Goal: Communication & Community: Answer question/provide support

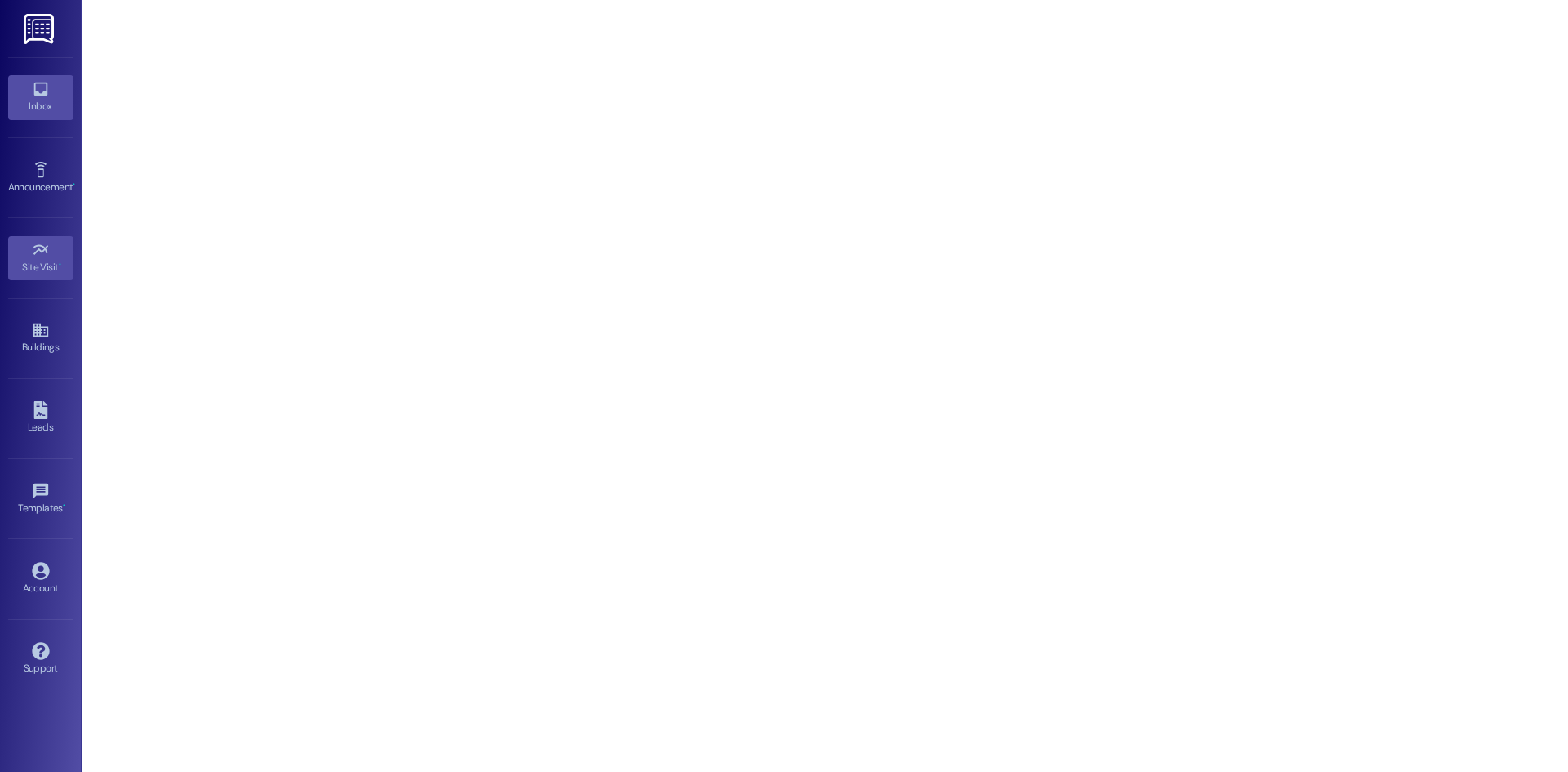
click at [40, 90] on icon at bounding box center [40, 89] width 18 height 18
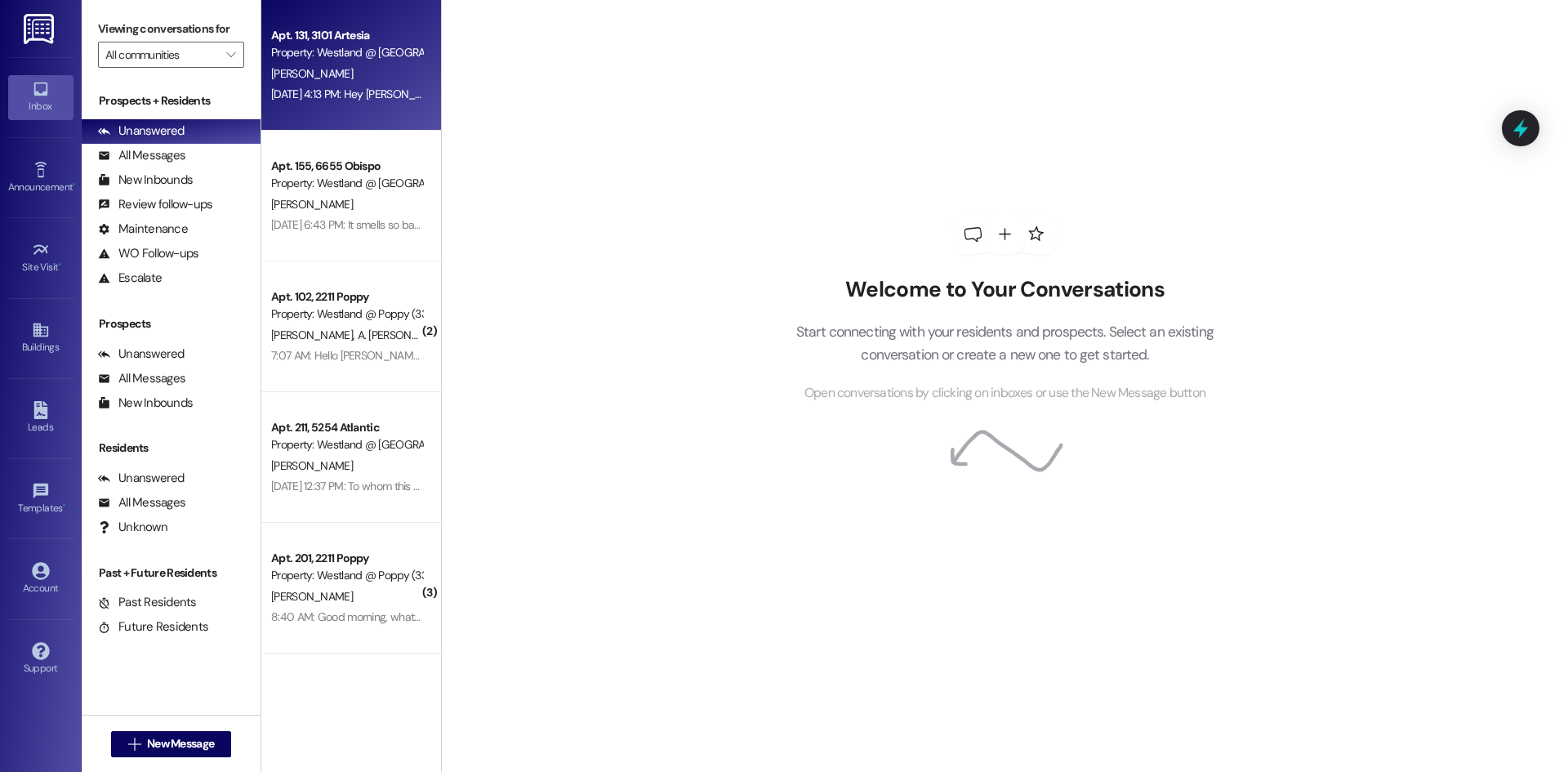
click at [322, 76] on span "[PERSON_NAME]" at bounding box center [312, 73] width 82 height 15
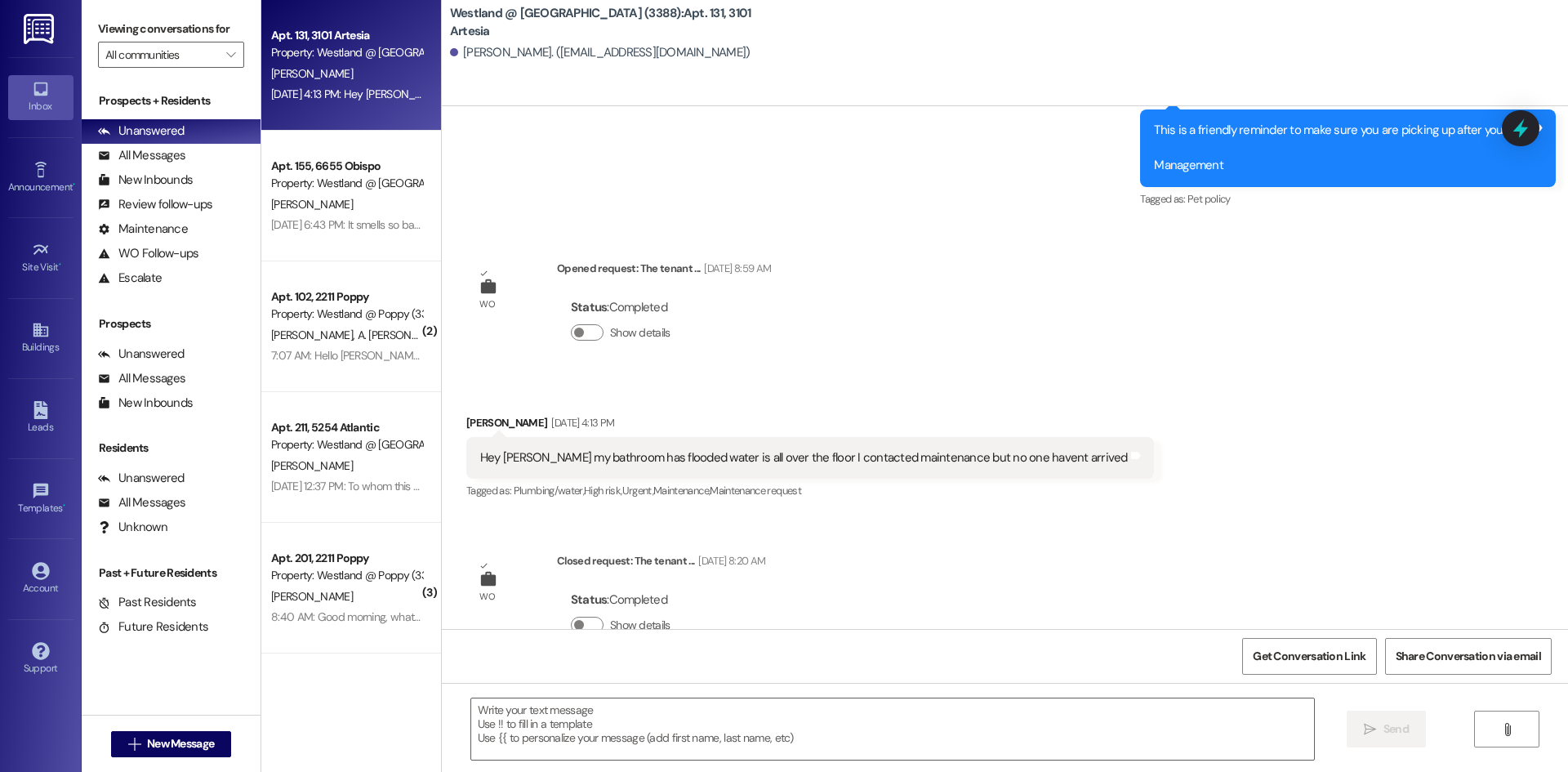
scroll to position [17482, 0]
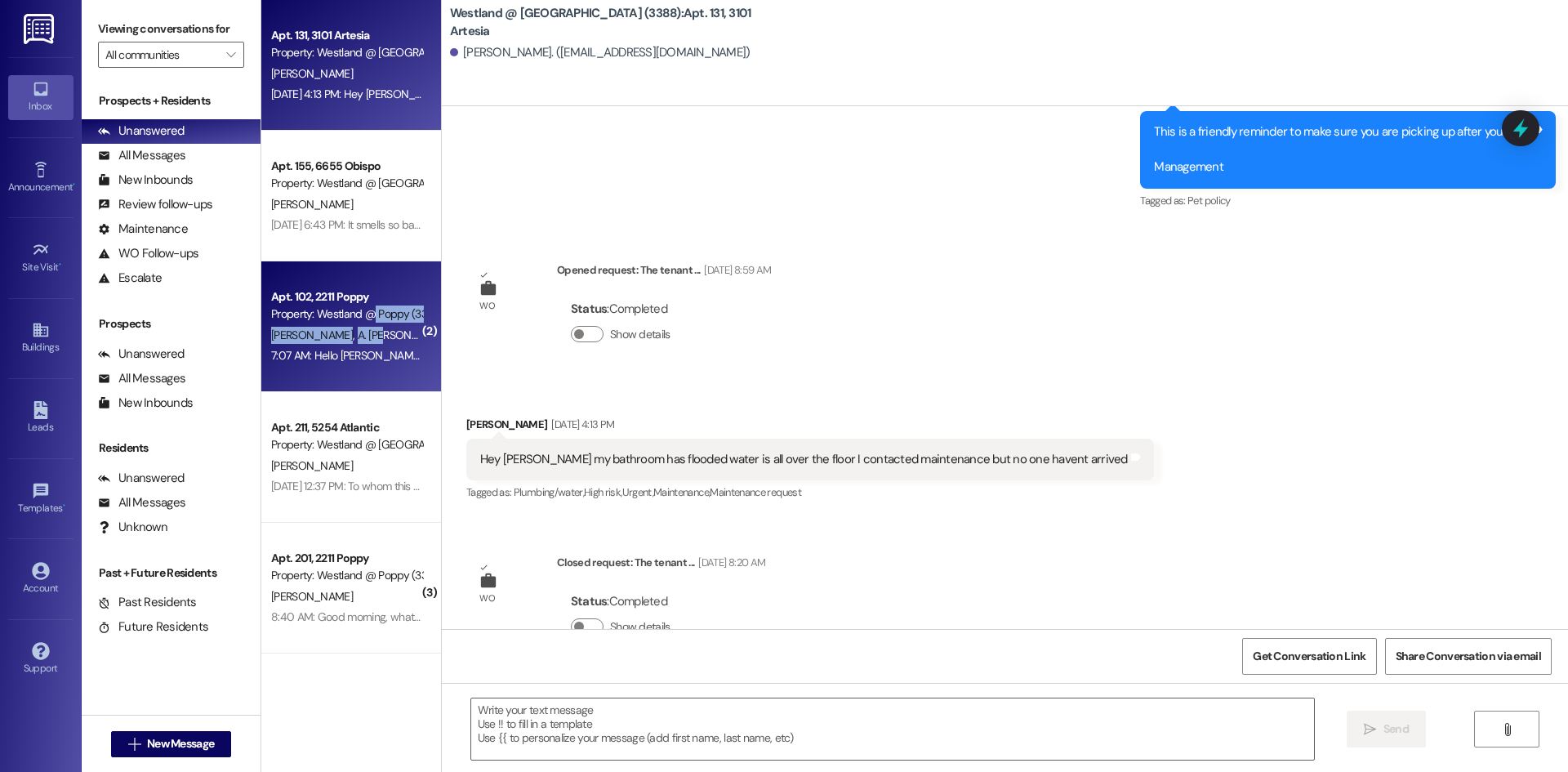
click at [369, 325] on div "[PERSON_NAME] [PERSON_NAME] [PERSON_NAME]" at bounding box center [347, 335] width 155 height 20
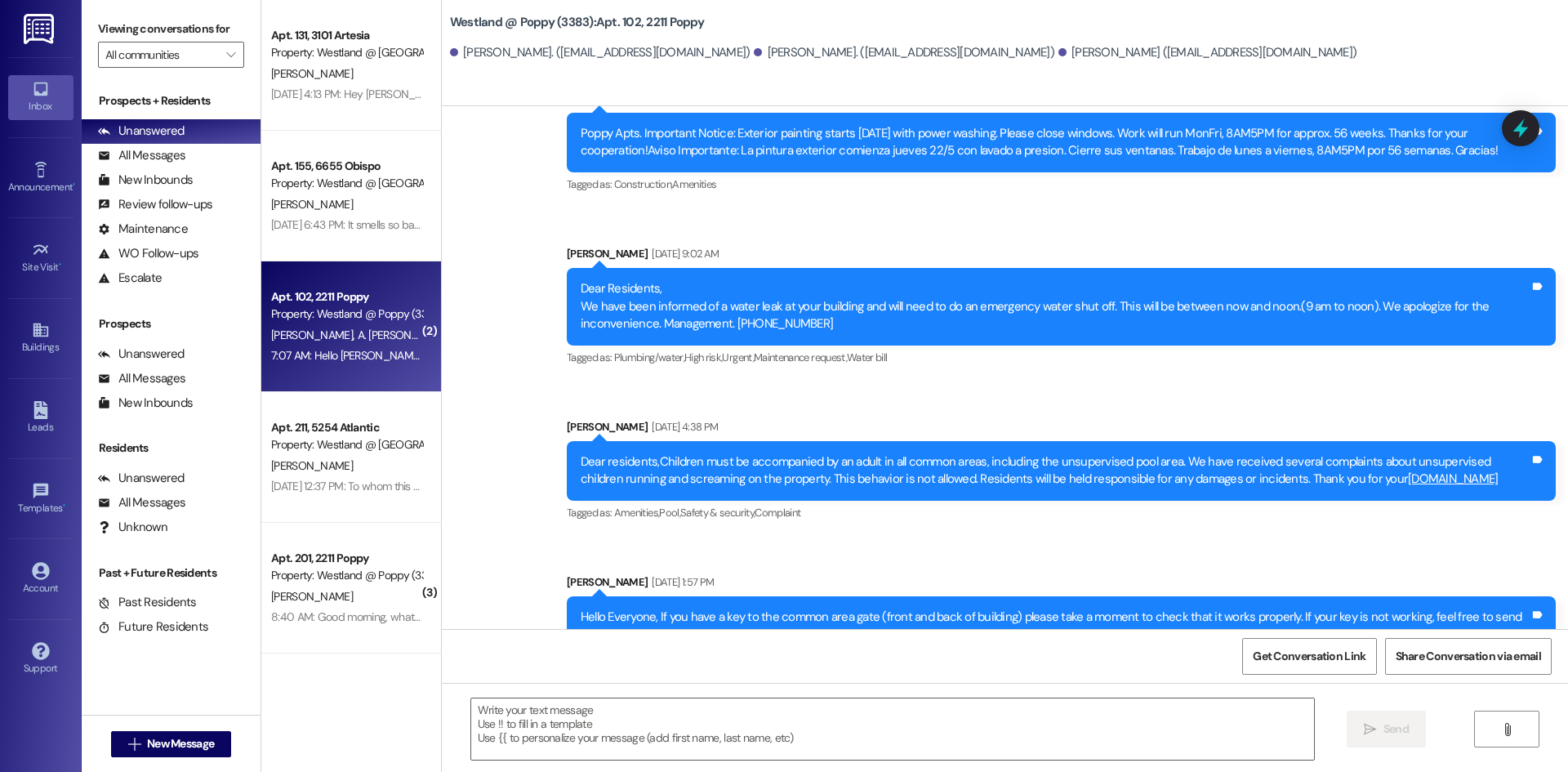
scroll to position [4319, 0]
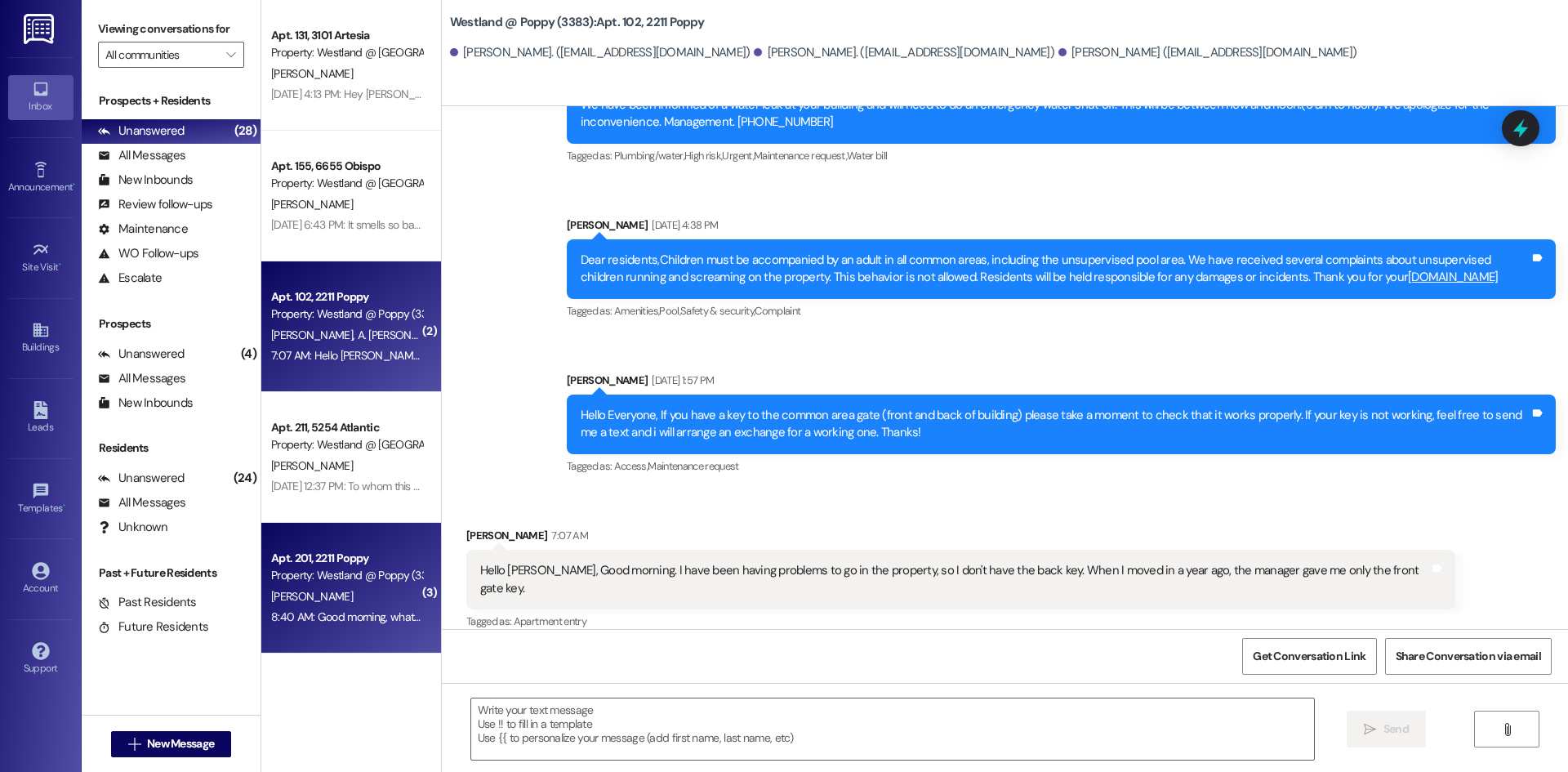
click at [374, 557] on div "Apt. 201, 2211 Poppy" at bounding box center [347, 559] width 151 height 18
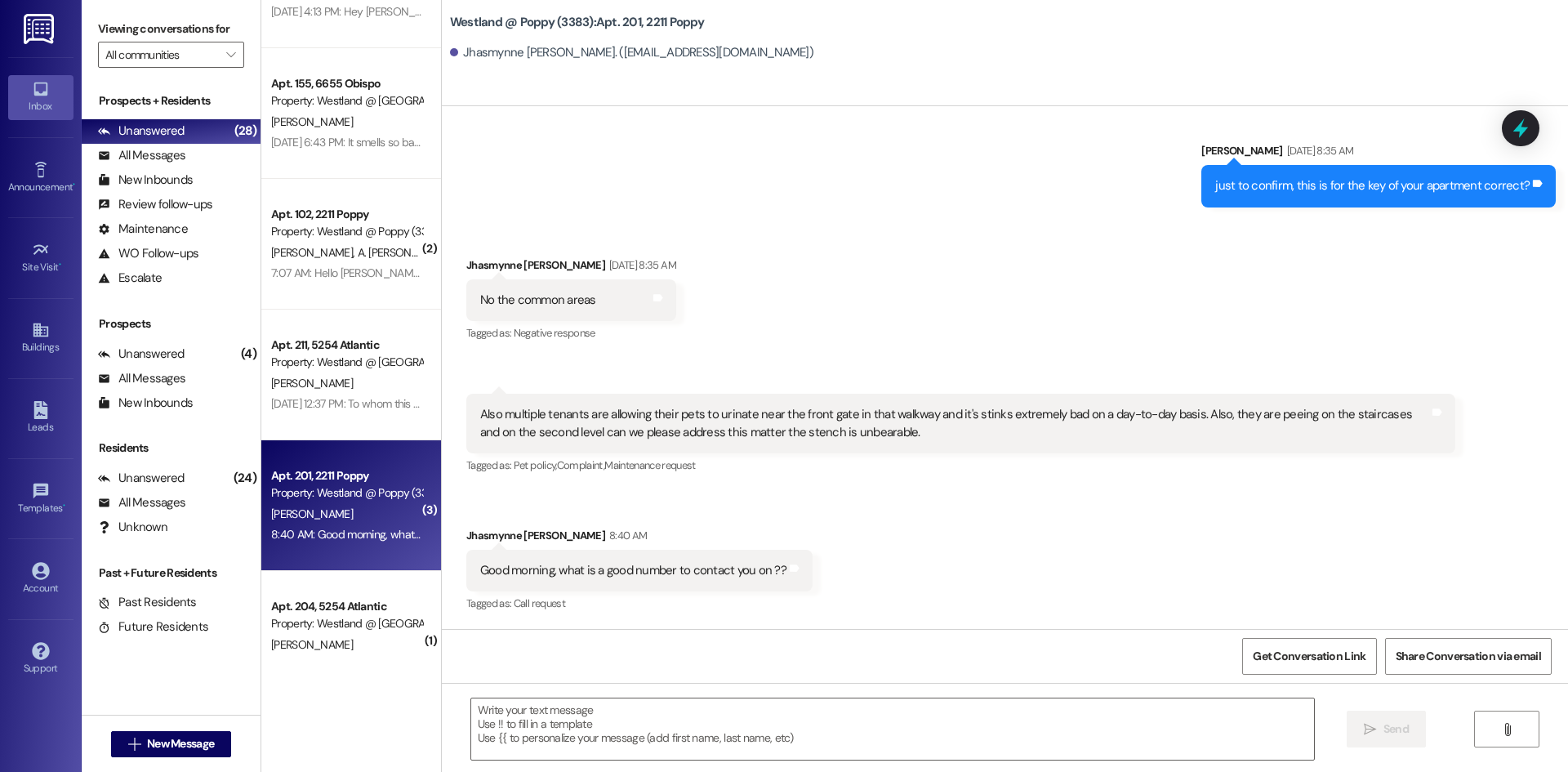
scroll to position [134, 0]
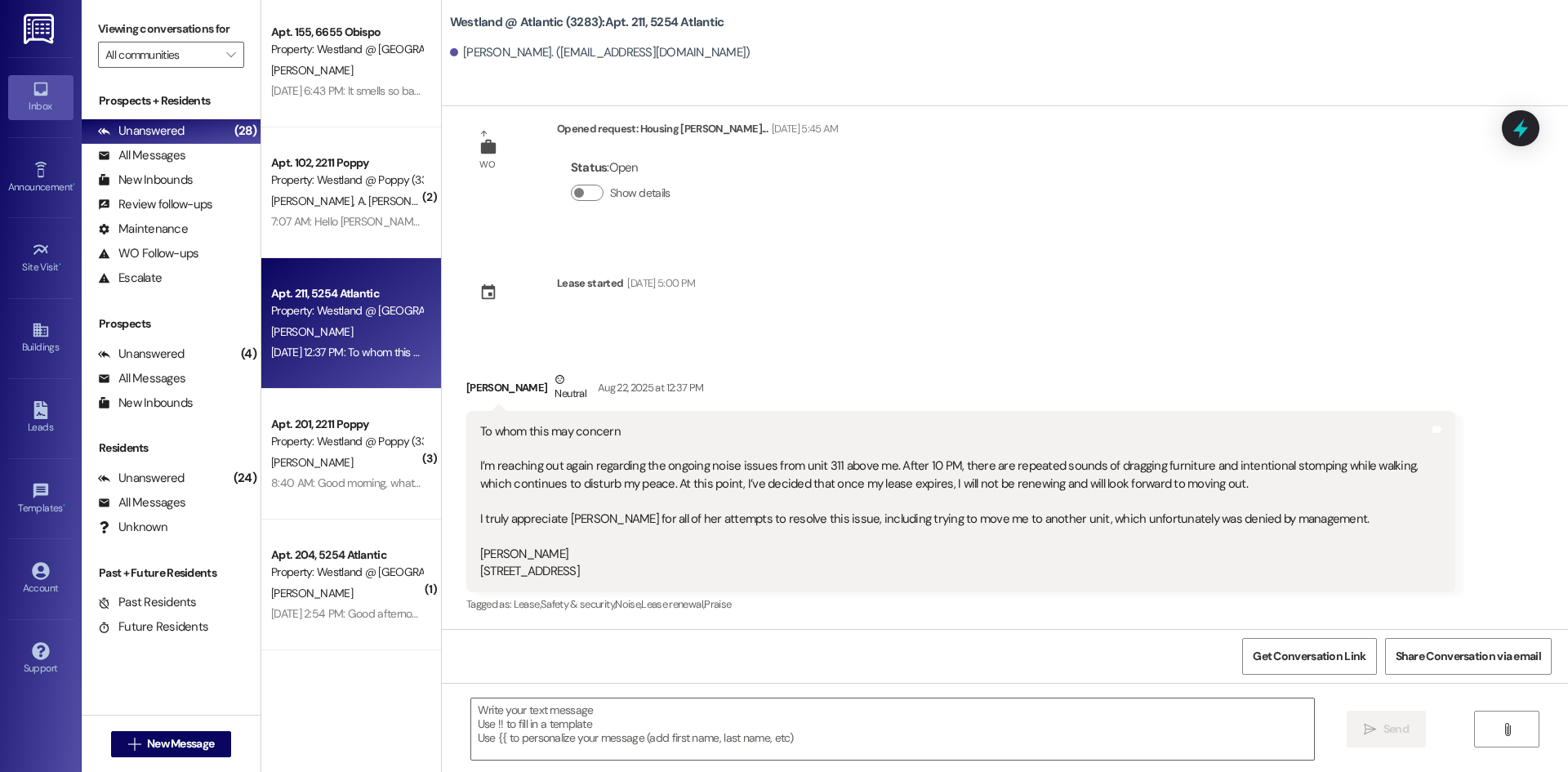
scroll to position [37, 0]
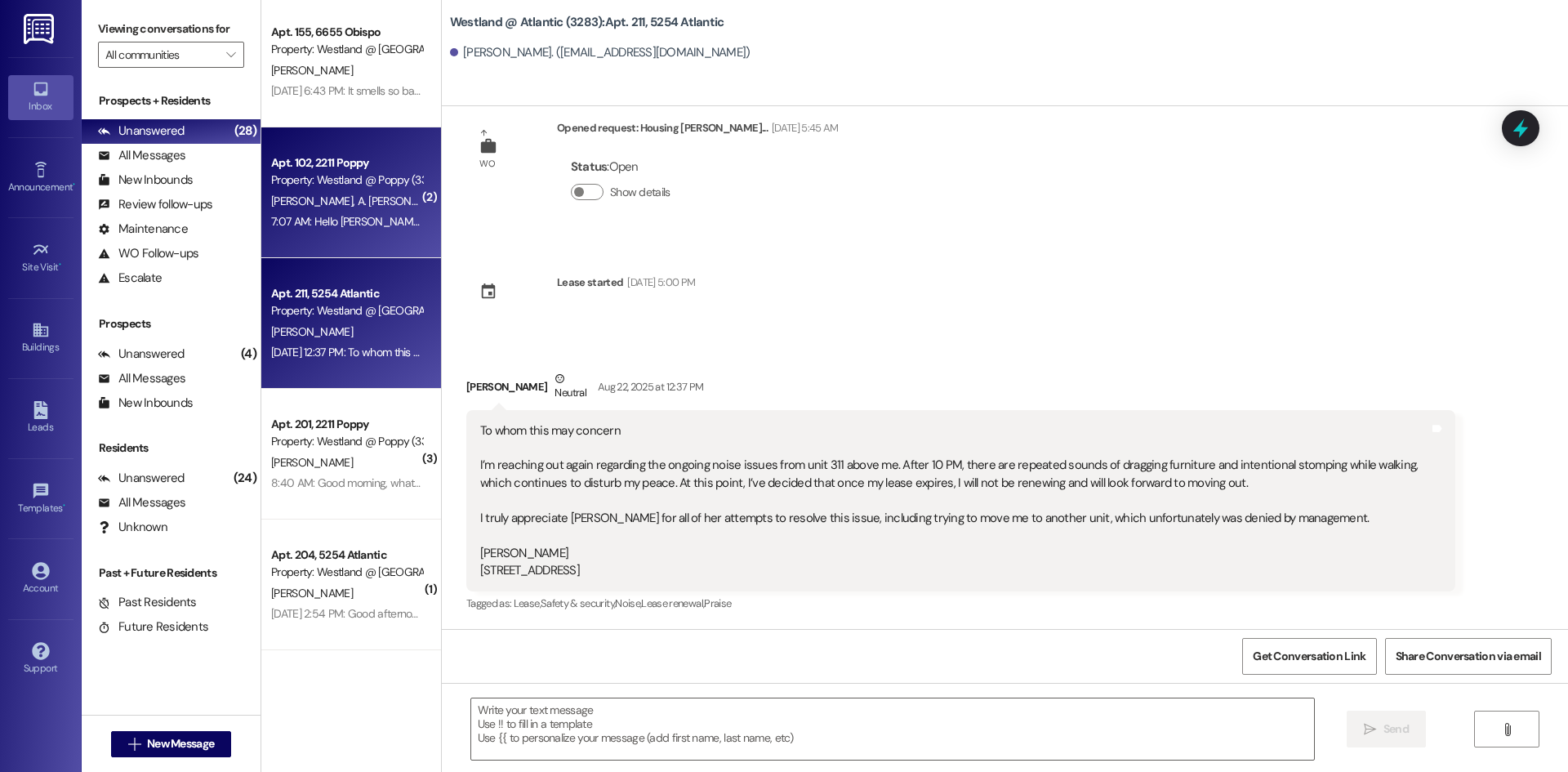
click at [347, 178] on div "Property: Westland @ Poppy (3383)" at bounding box center [347, 180] width 151 height 18
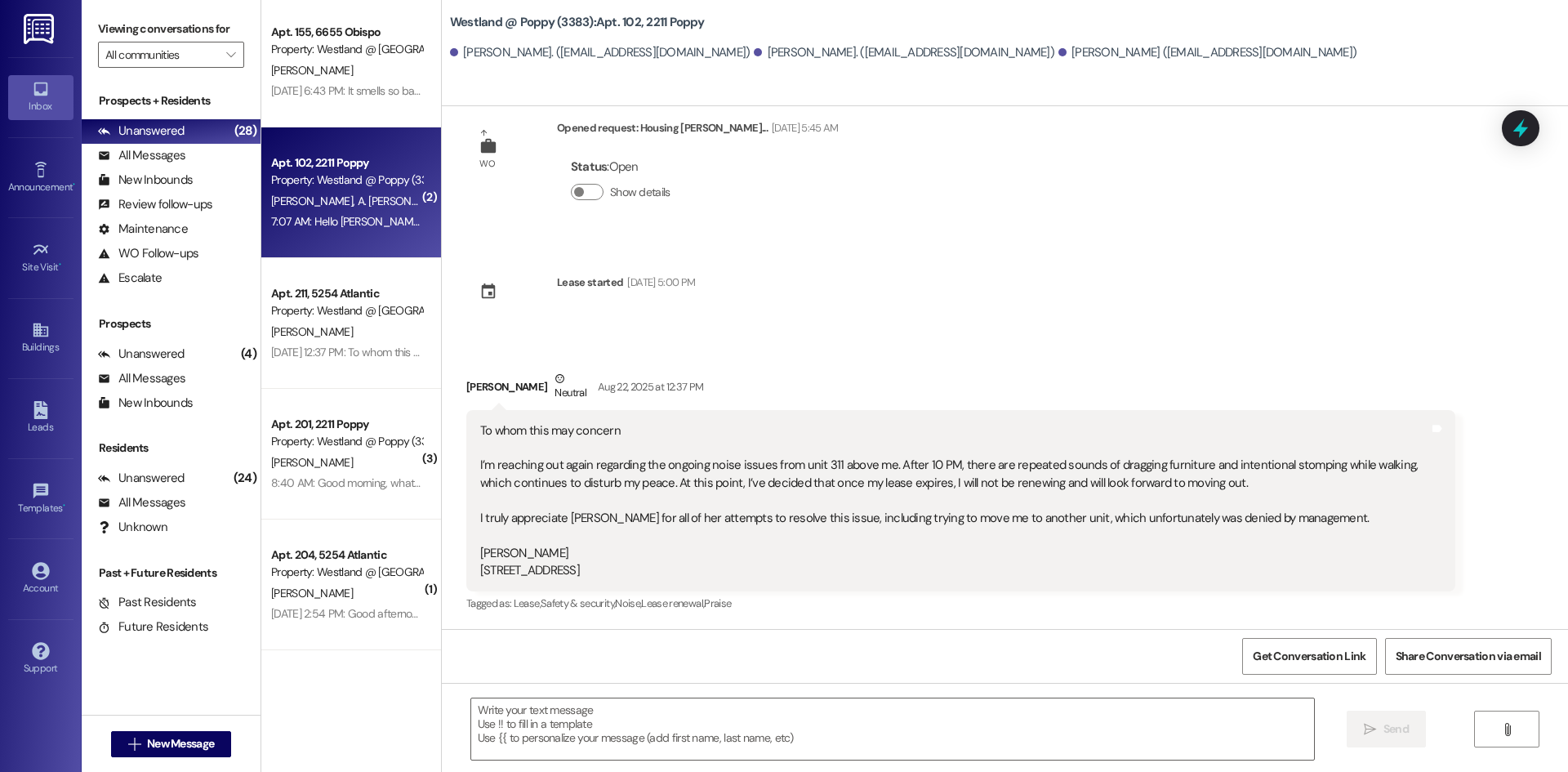
scroll to position [4319, 0]
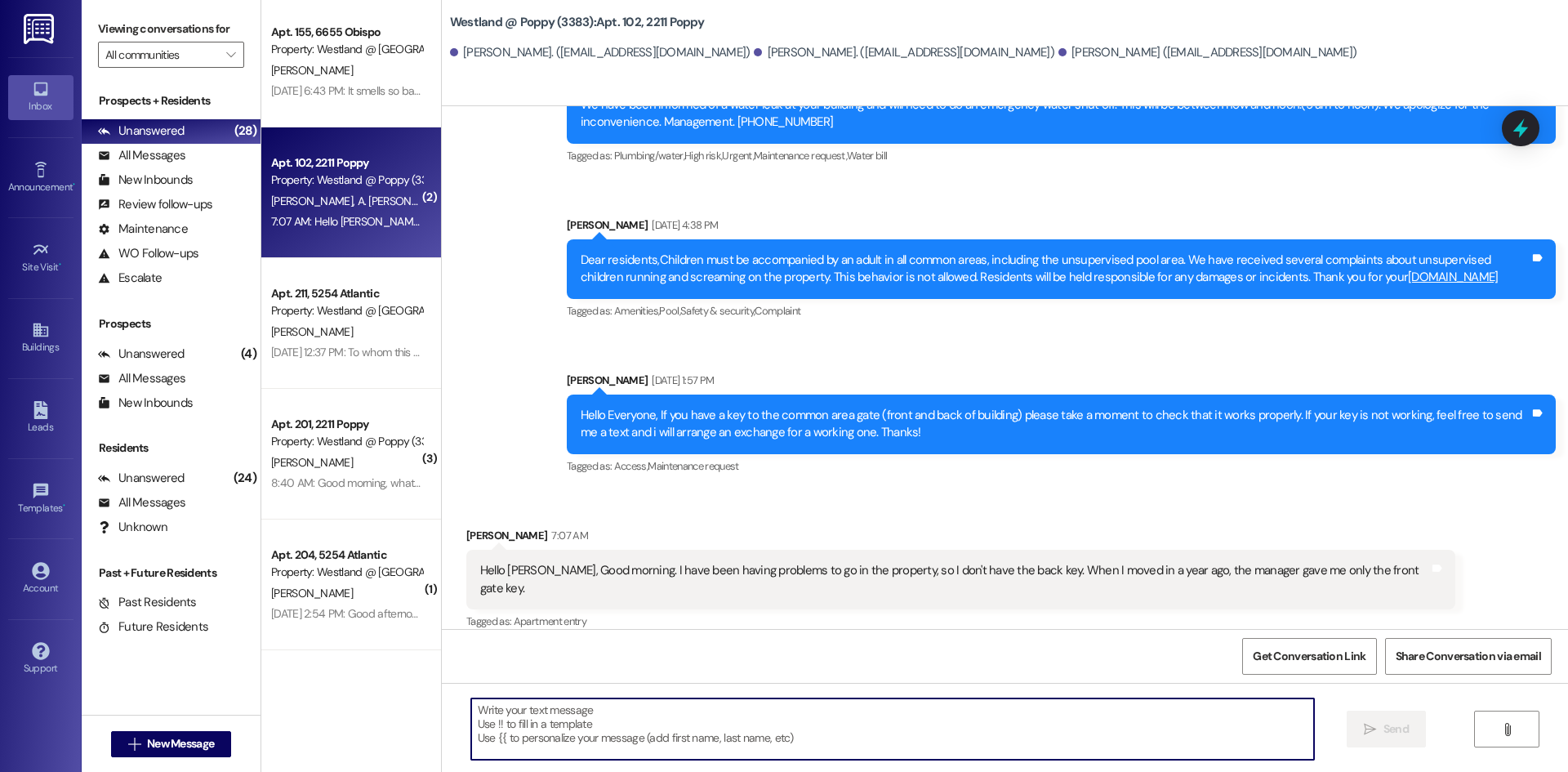
click at [503, 714] on textarea at bounding box center [893, 729] width 843 height 61
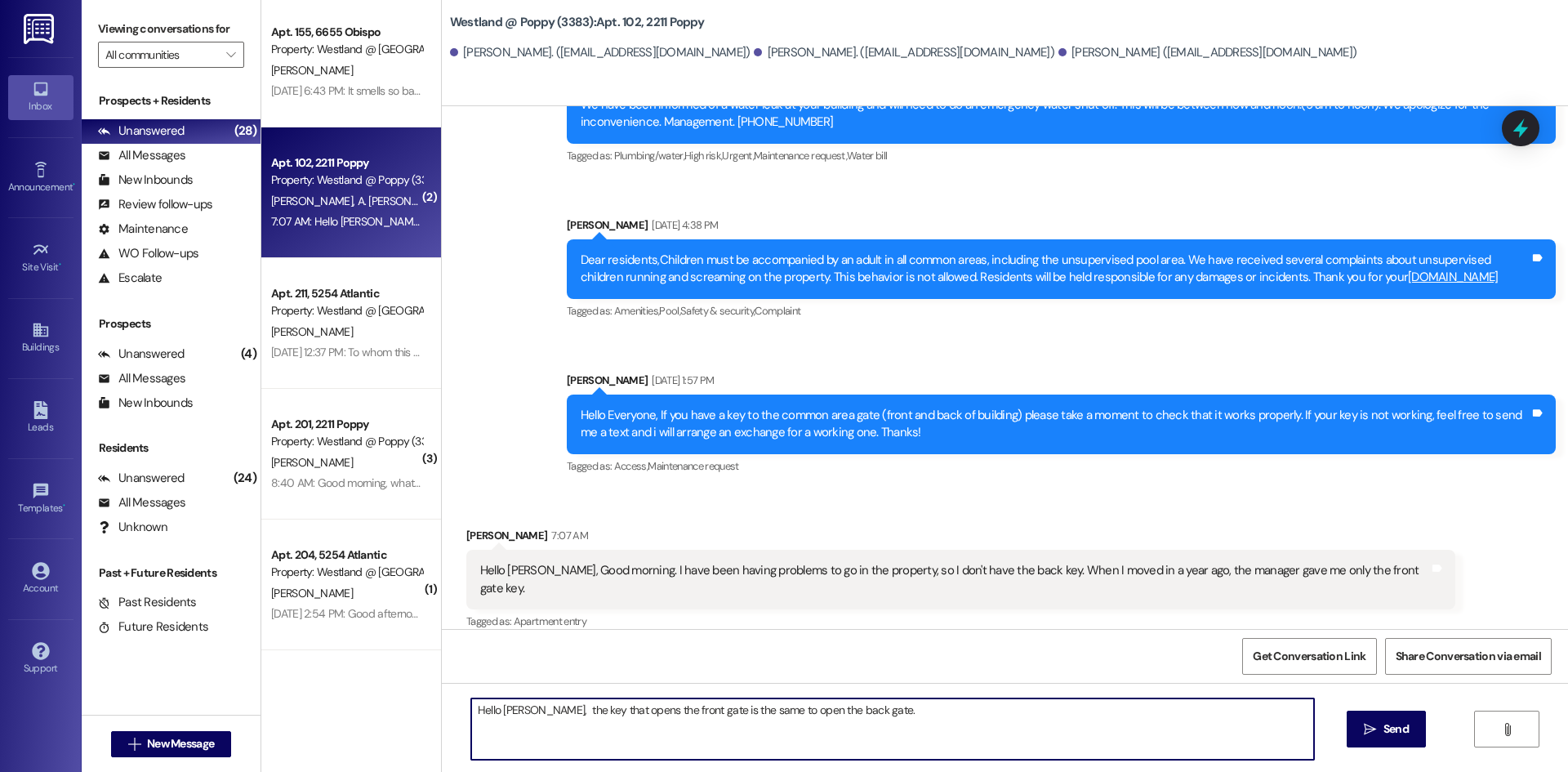
click at [783, 716] on textarea "Hello [PERSON_NAME], the key that opens the front gate is the same to open the …" at bounding box center [893, 729] width 843 height 61
click at [816, 703] on textarea "Hello [PERSON_NAME], the key that opens the front gate is the same key that the…" at bounding box center [893, 729] width 843 height 61
click at [924, 682] on div "Lease started [DATE] 5:00 PM Announcement, sent via SMS [PERSON_NAME] [DATE] 12…" at bounding box center [1004, 492] width 1126 height 772
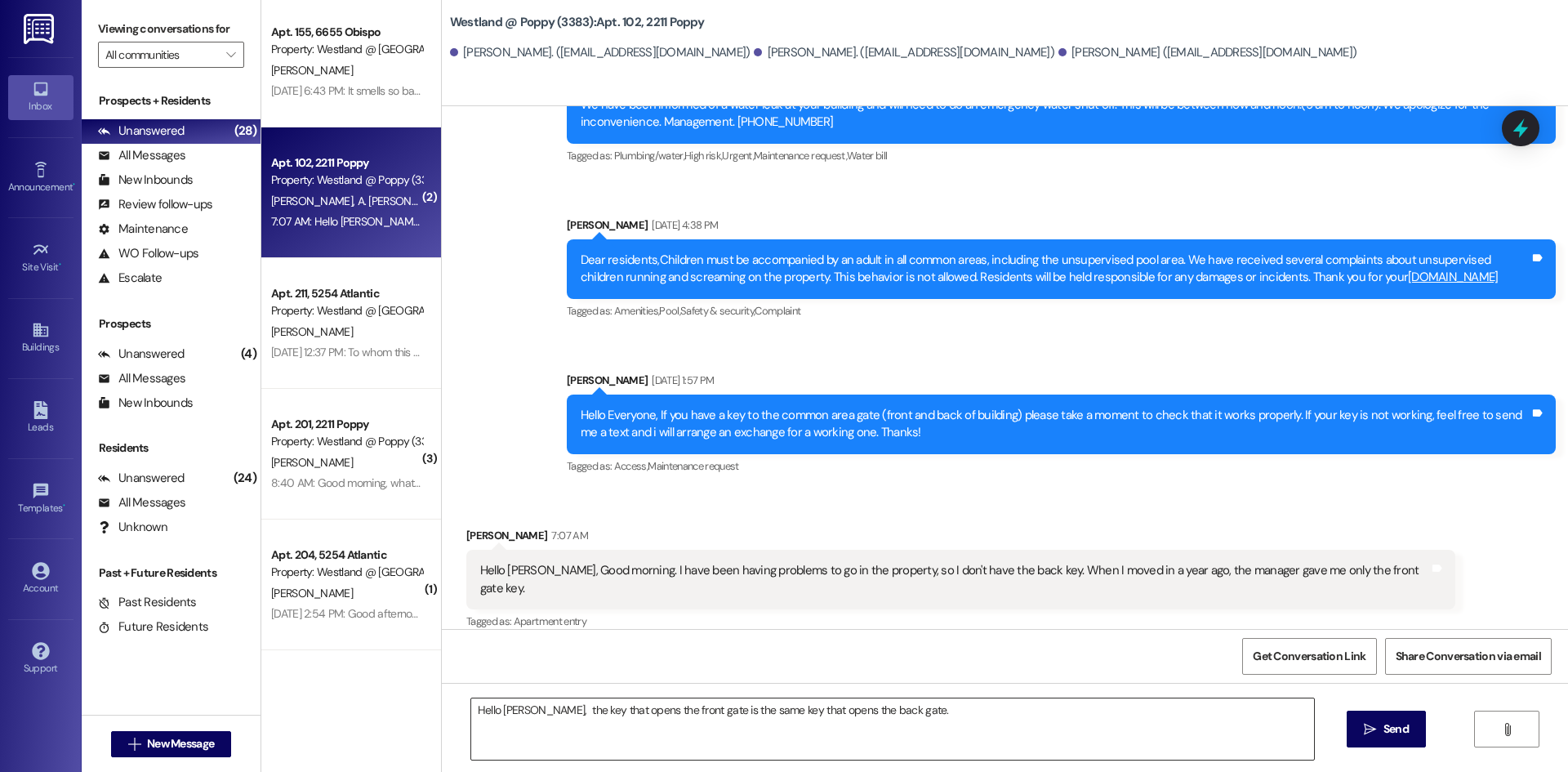
click at [919, 709] on textarea "Hello [PERSON_NAME], the key that opens the front gate is the same key that ope…" at bounding box center [893, 729] width 843 height 61
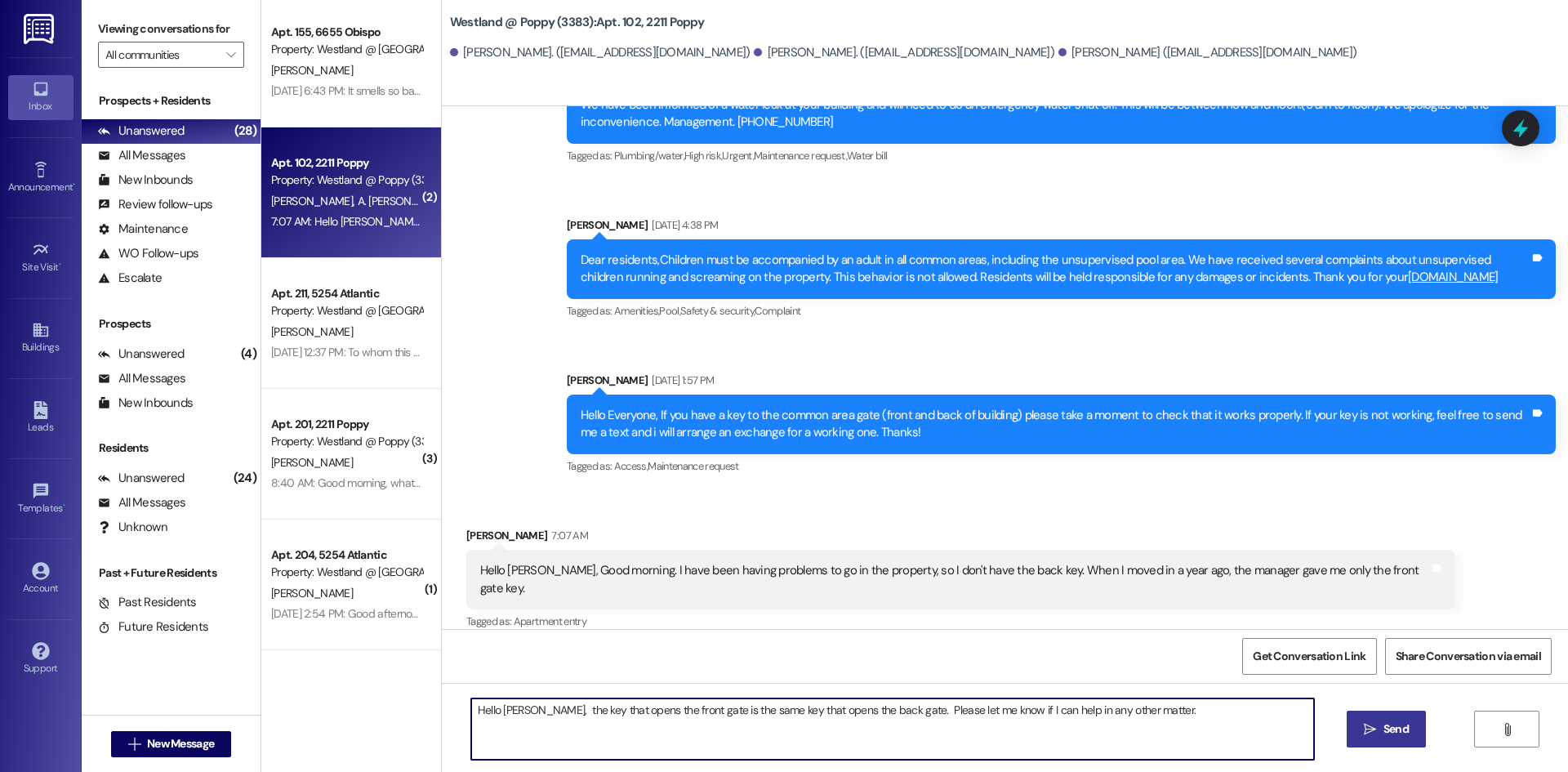
type textarea "Hello [PERSON_NAME], the key that opens the front gate is the same key that ope…"
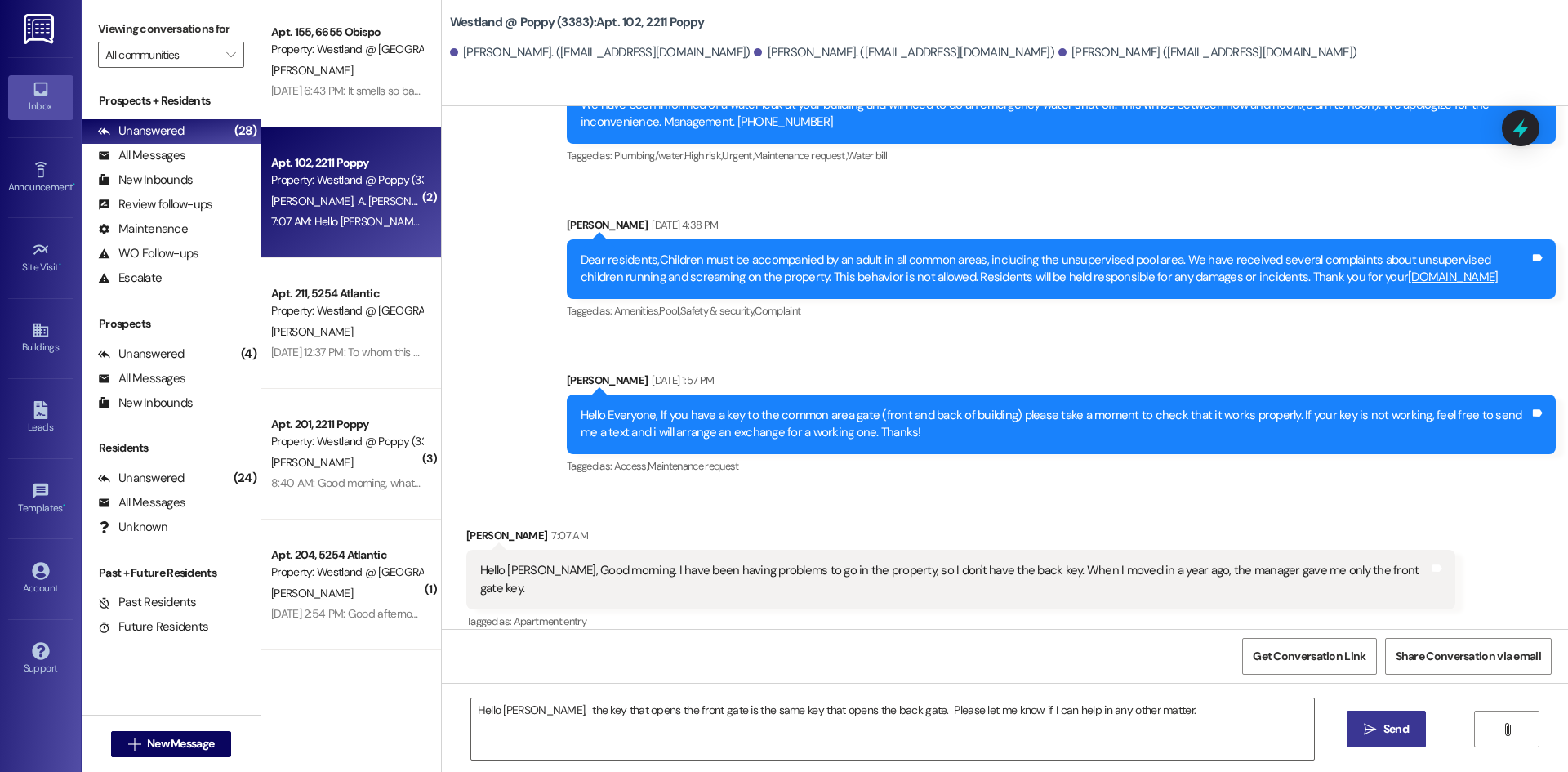
click at [1386, 735] on span "Send" at bounding box center [1396, 729] width 25 height 18
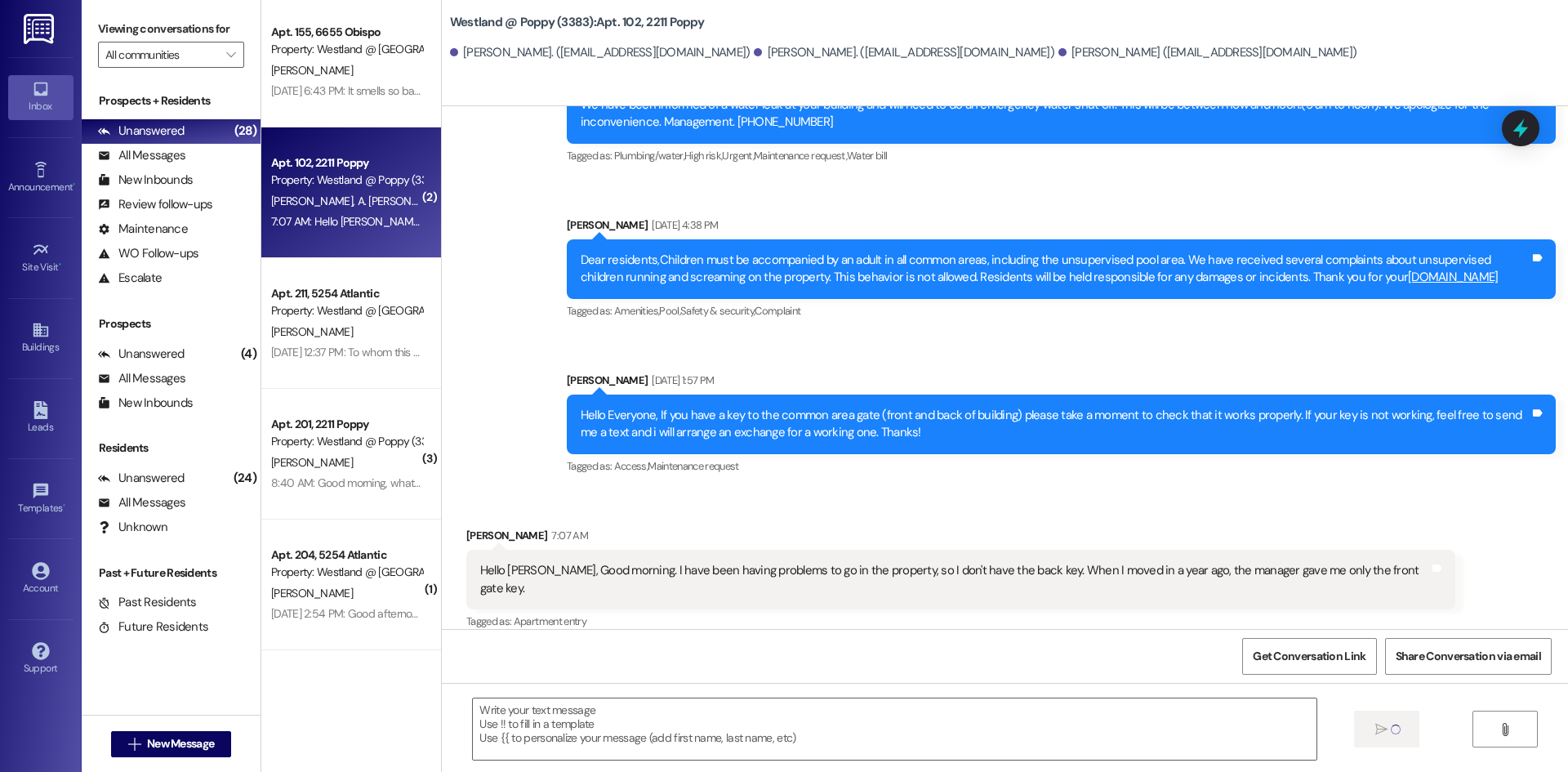
scroll to position [4318, 0]
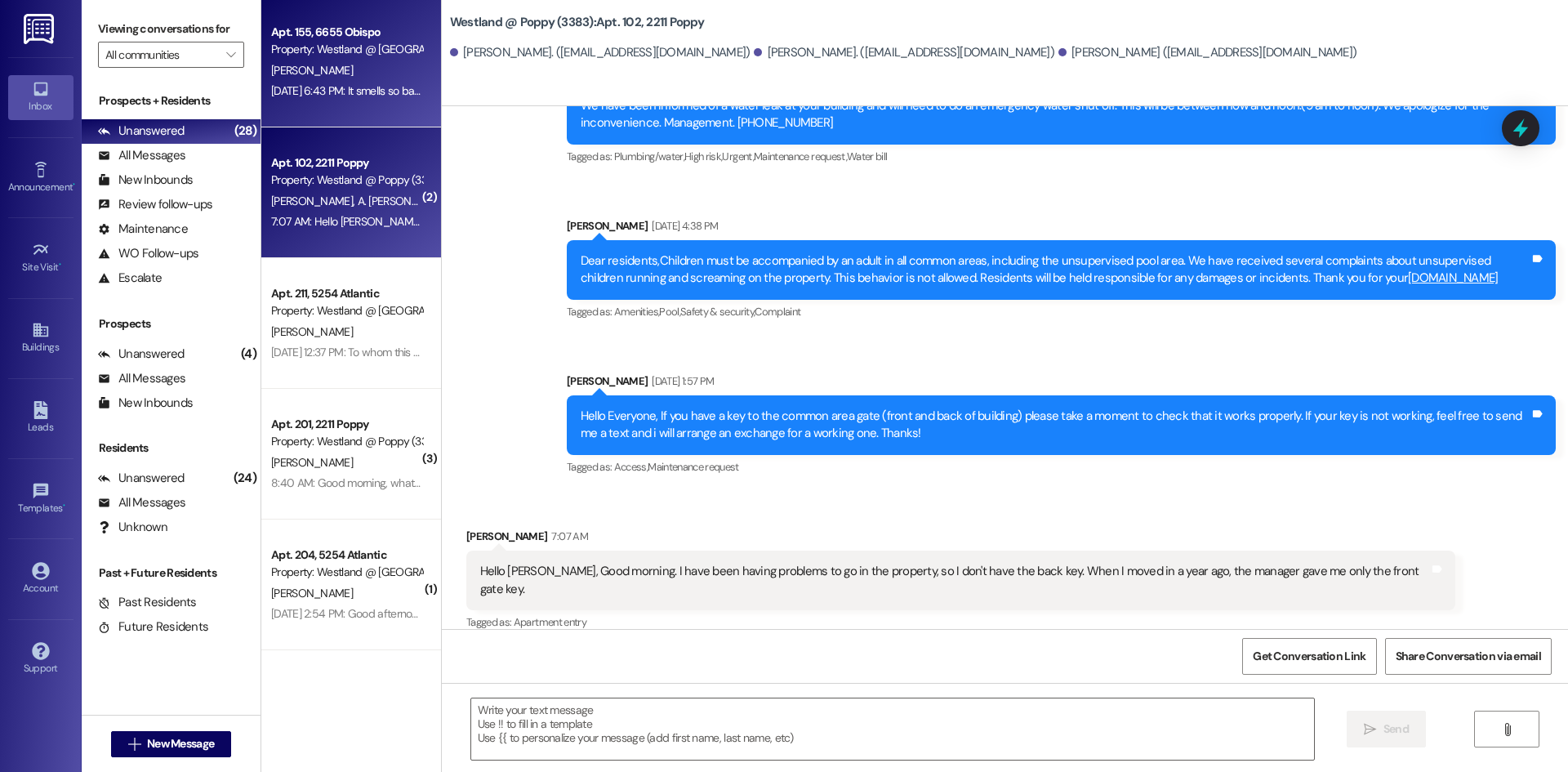
click at [318, 40] on div "[STREET_ADDRESS] Property: Westland @ [GEOGRAPHIC_DATA] (3388)" at bounding box center [347, 41] width 155 height 39
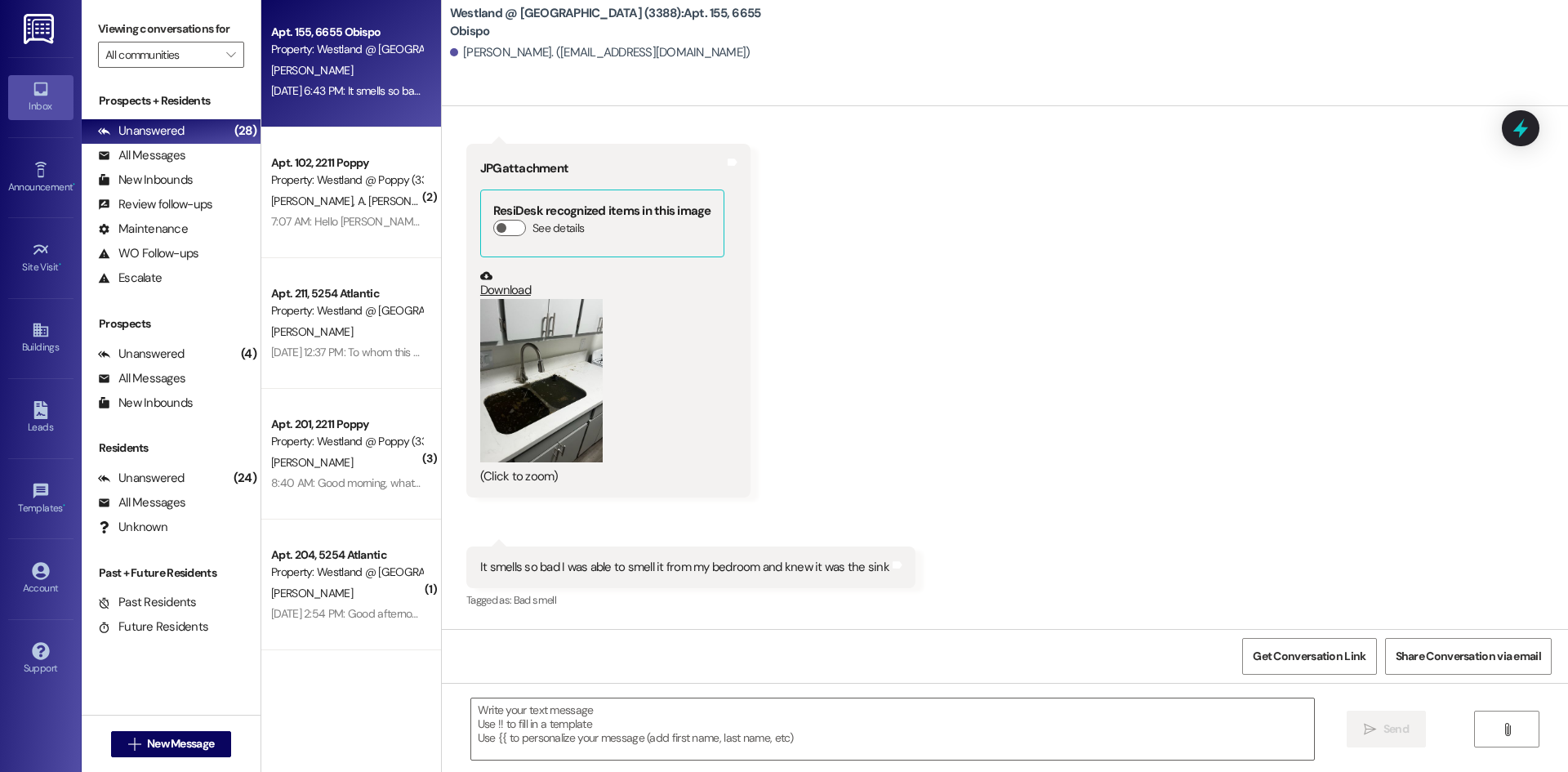
scroll to position [639, 0]
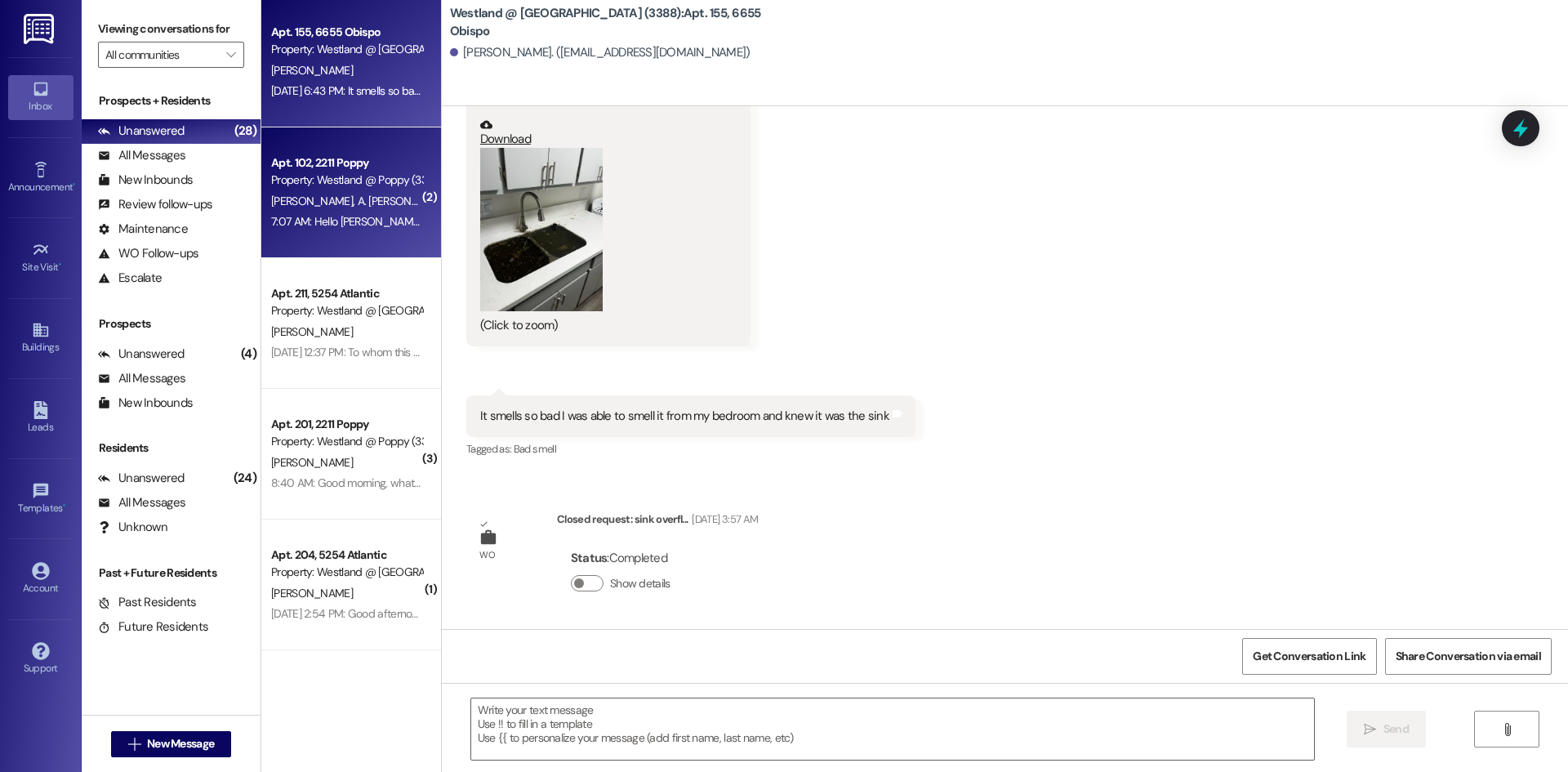
click at [341, 191] on div "[PERSON_NAME] [PERSON_NAME] [PERSON_NAME]" at bounding box center [347, 201] width 155 height 20
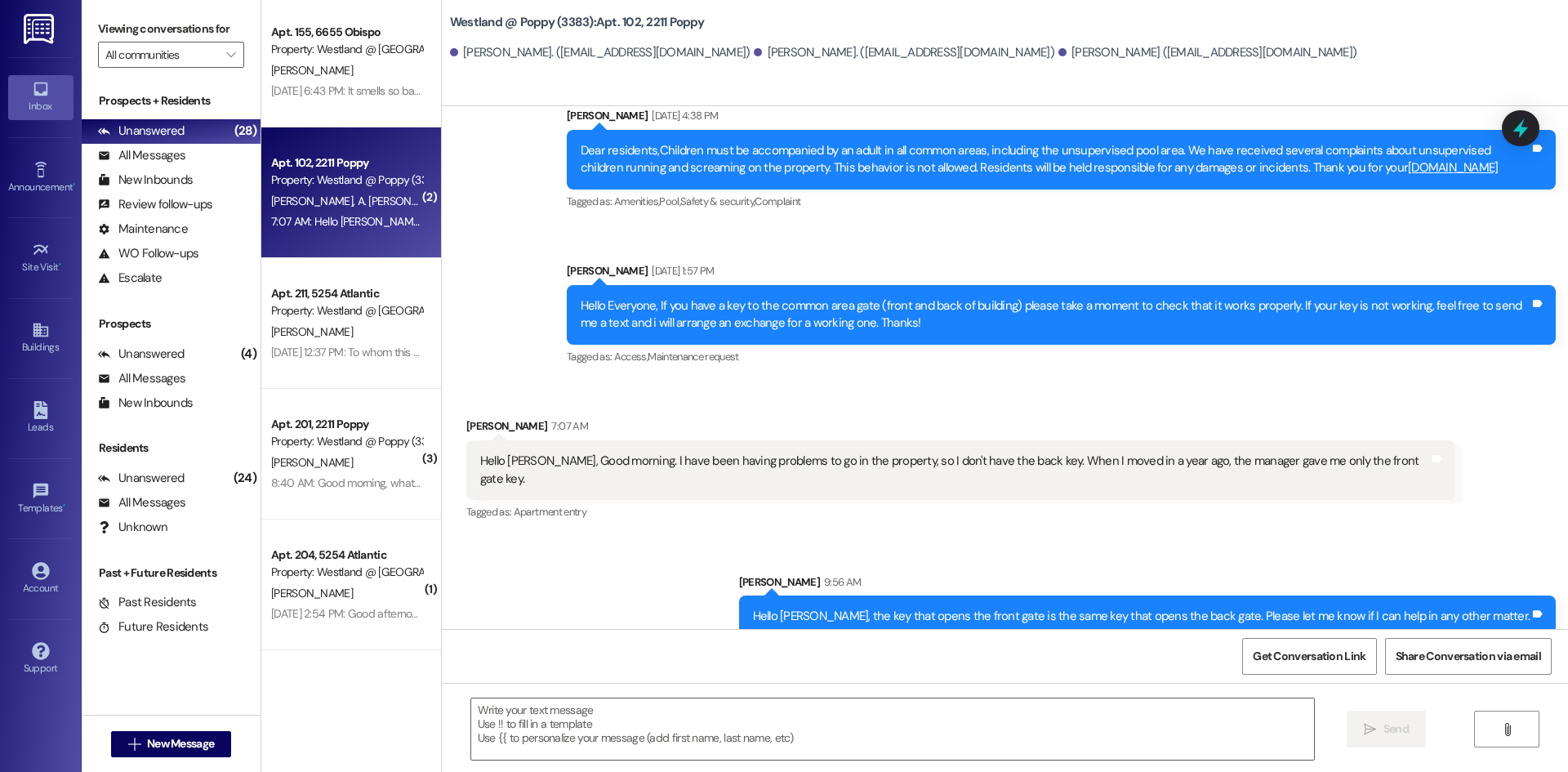
scroll to position [4434, 0]
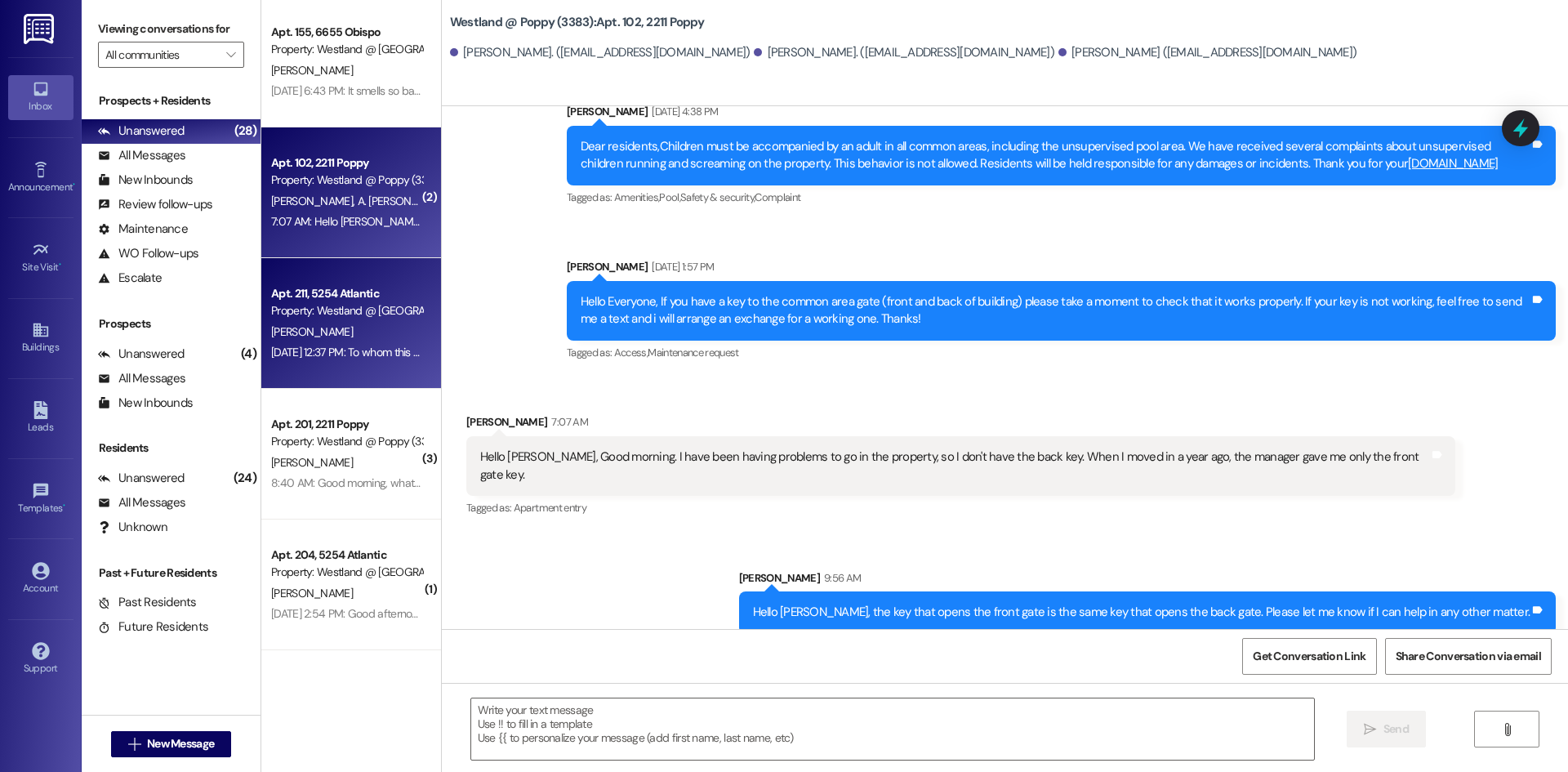
click at [349, 288] on div "Apt. 211, 5254 Atlantic" at bounding box center [347, 294] width 151 height 18
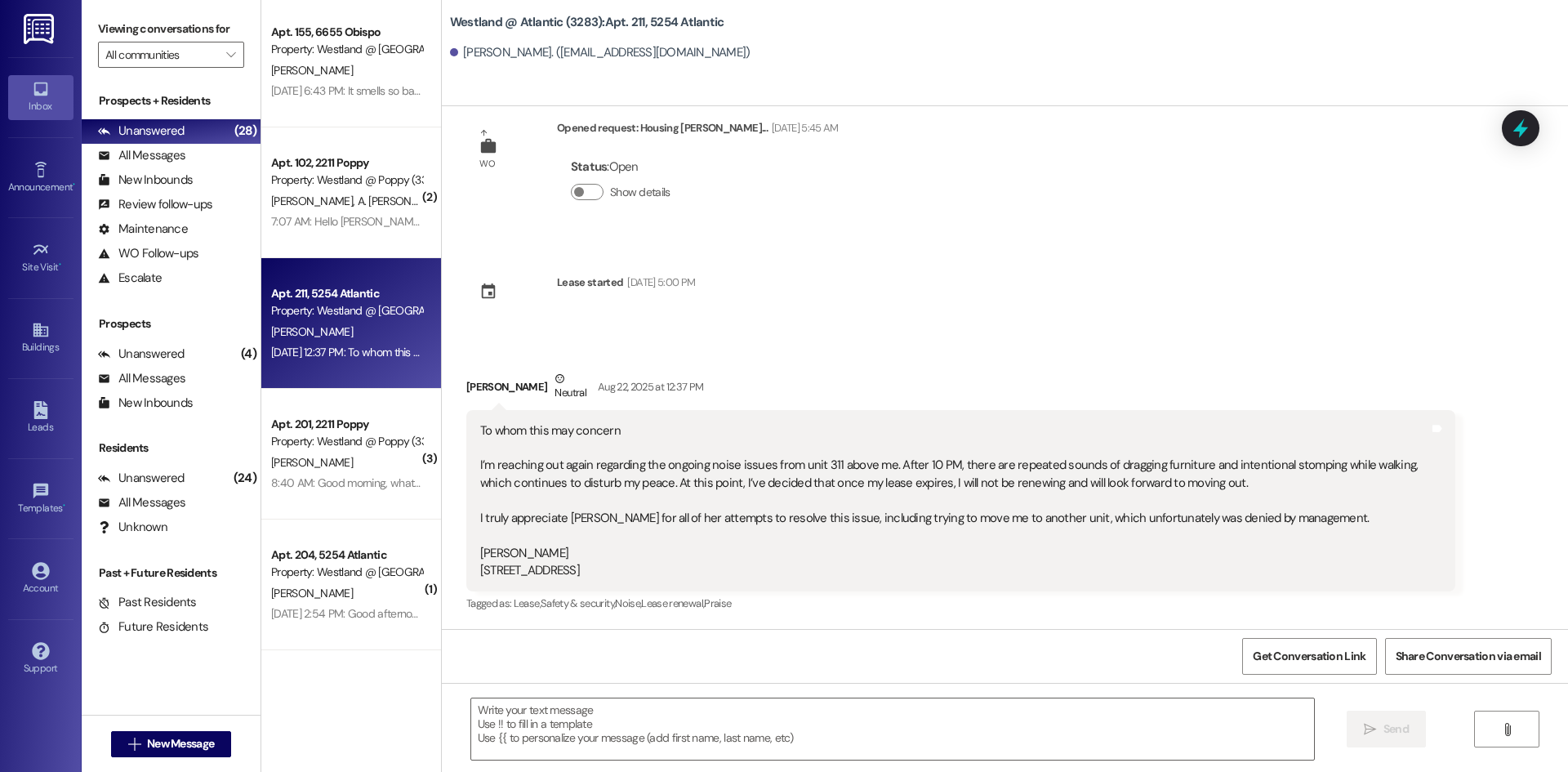
scroll to position [37, 0]
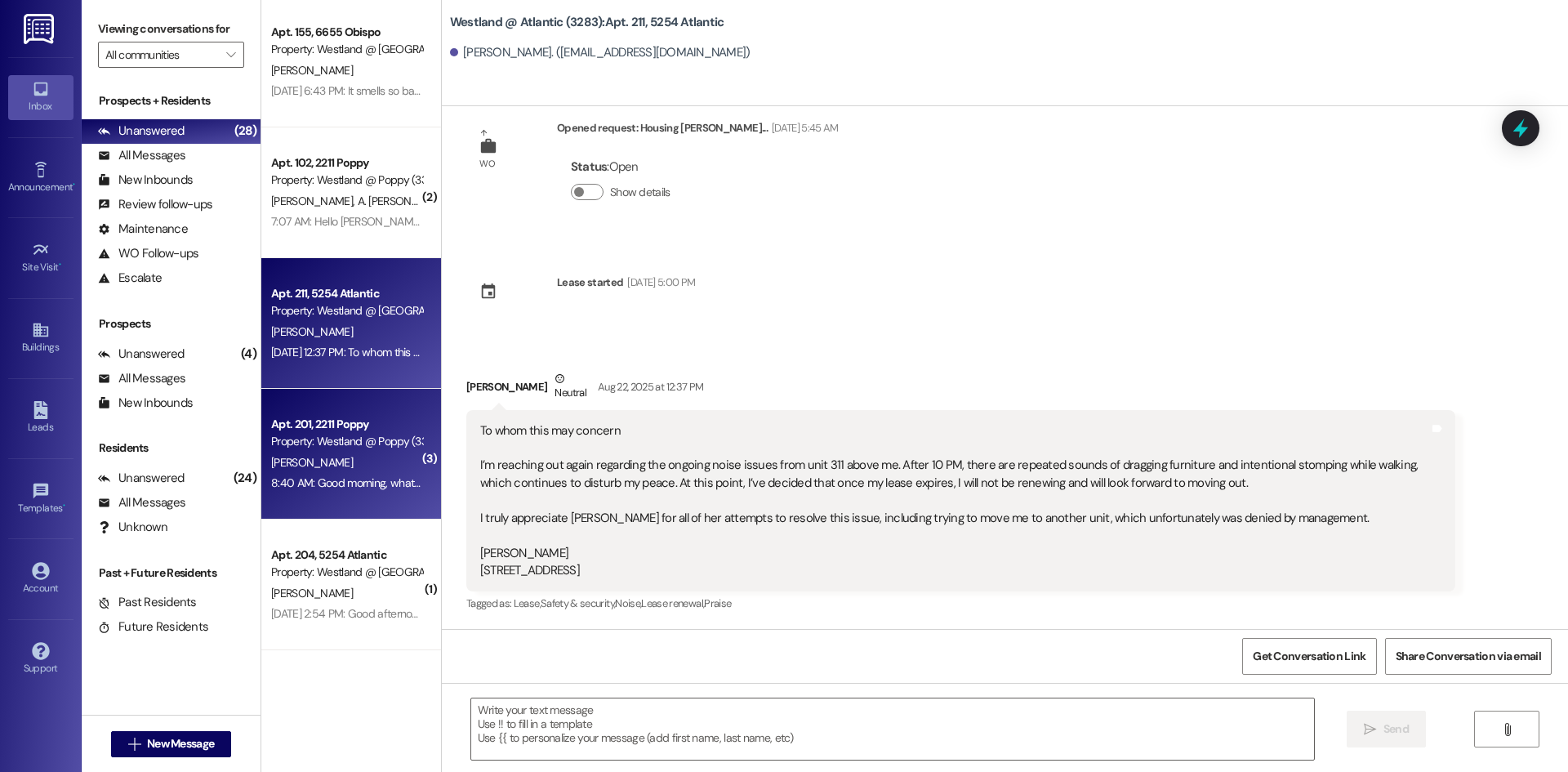
click at [392, 418] on div "Apt. 201, 2211 Poppy" at bounding box center [347, 425] width 151 height 18
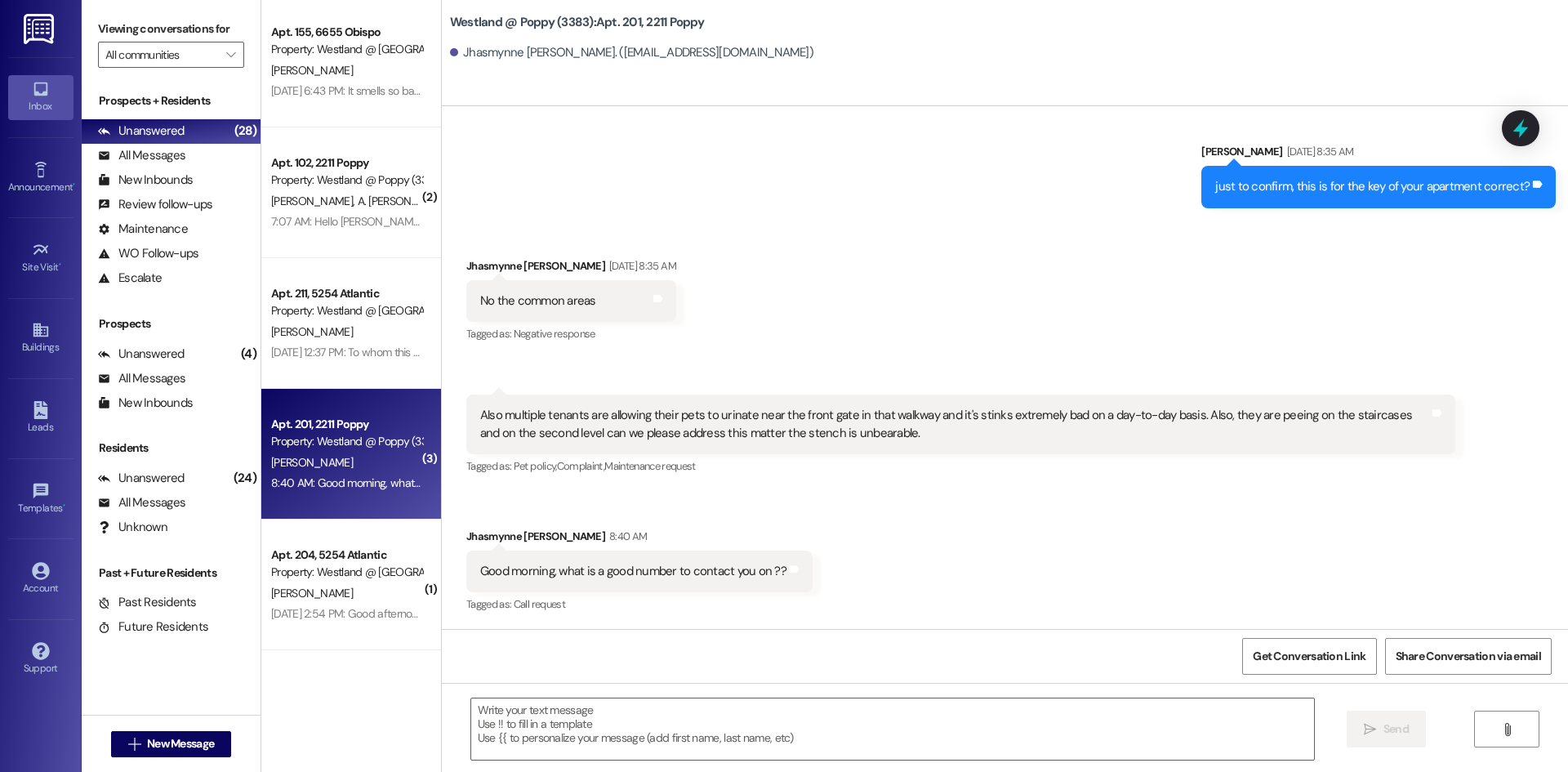
scroll to position [7434, 0]
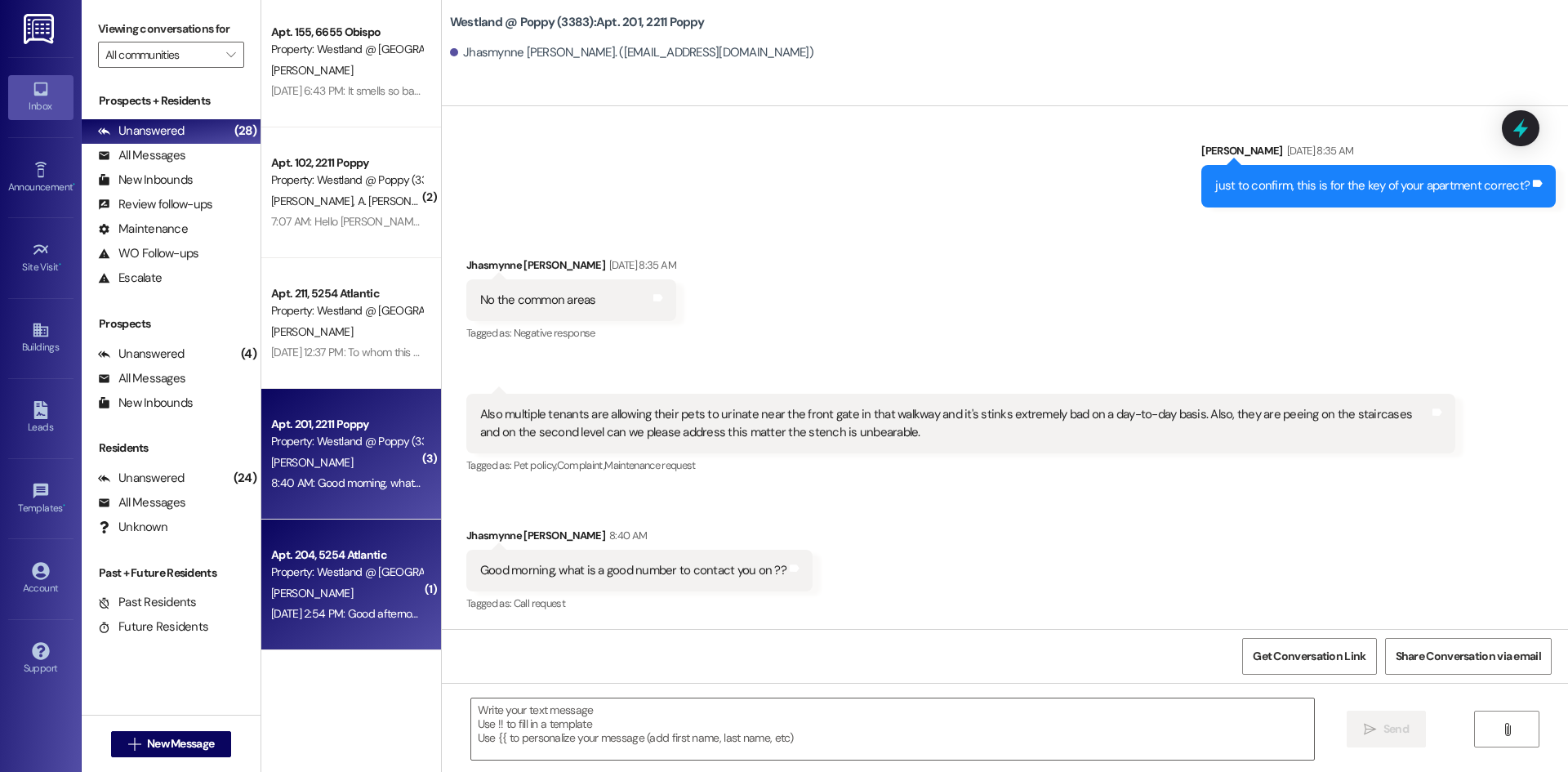
click at [403, 580] on div "Property: Westland @ [GEOGRAPHIC_DATA] (3283)" at bounding box center [347, 573] width 151 height 18
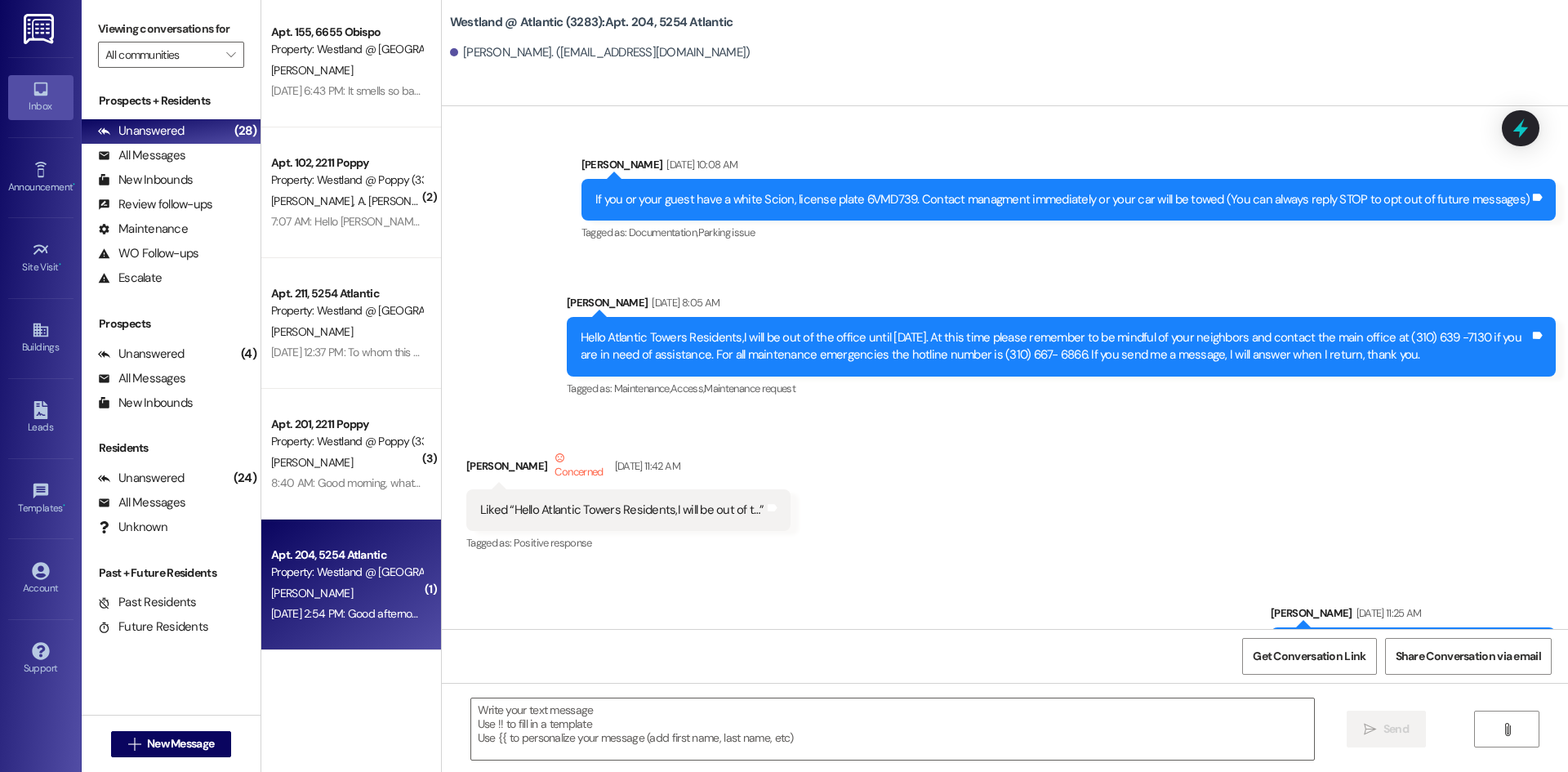
scroll to position [46699, 0]
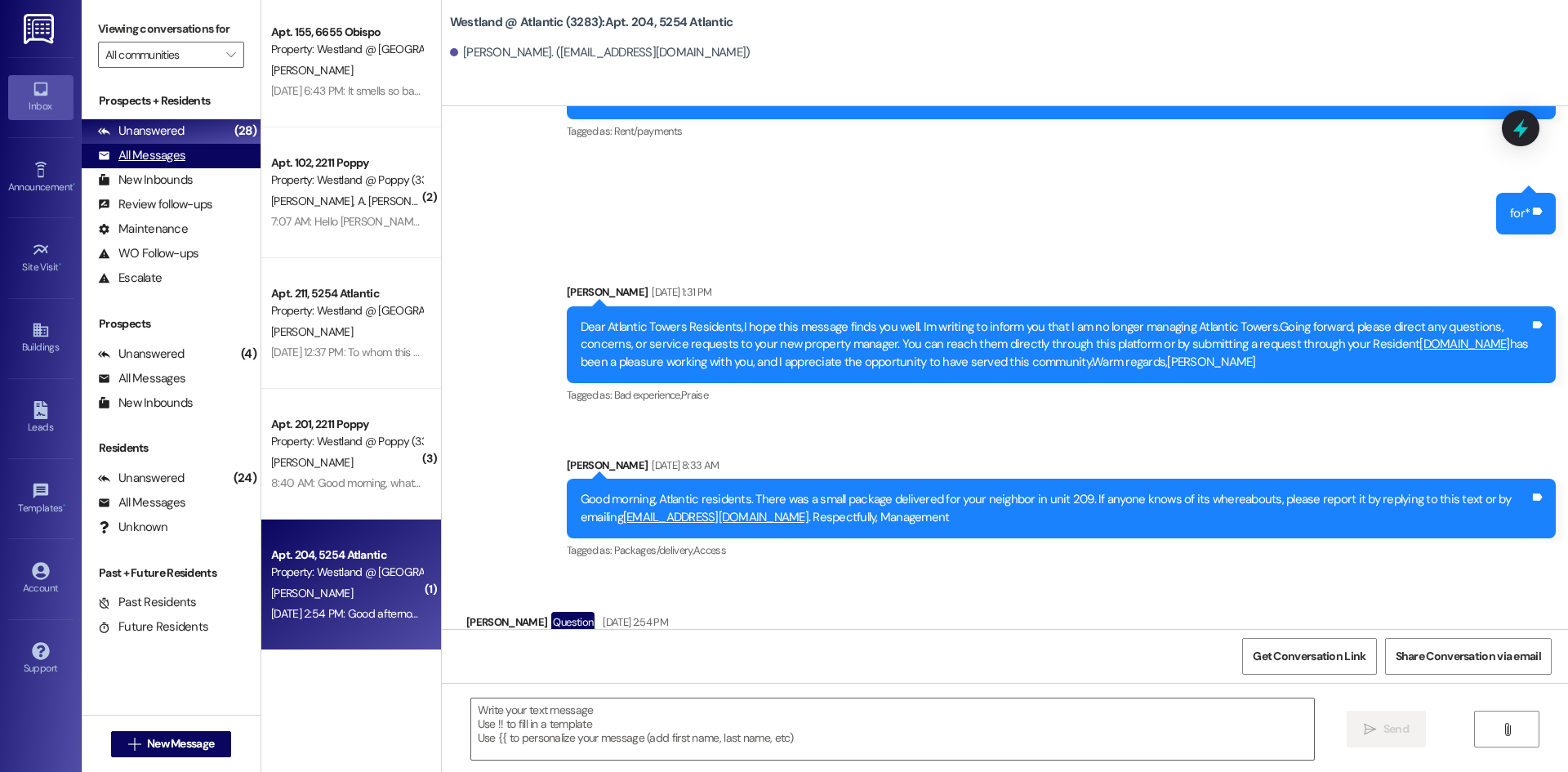
click at [128, 157] on div "All Messages" at bounding box center [142, 155] width 88 height 18
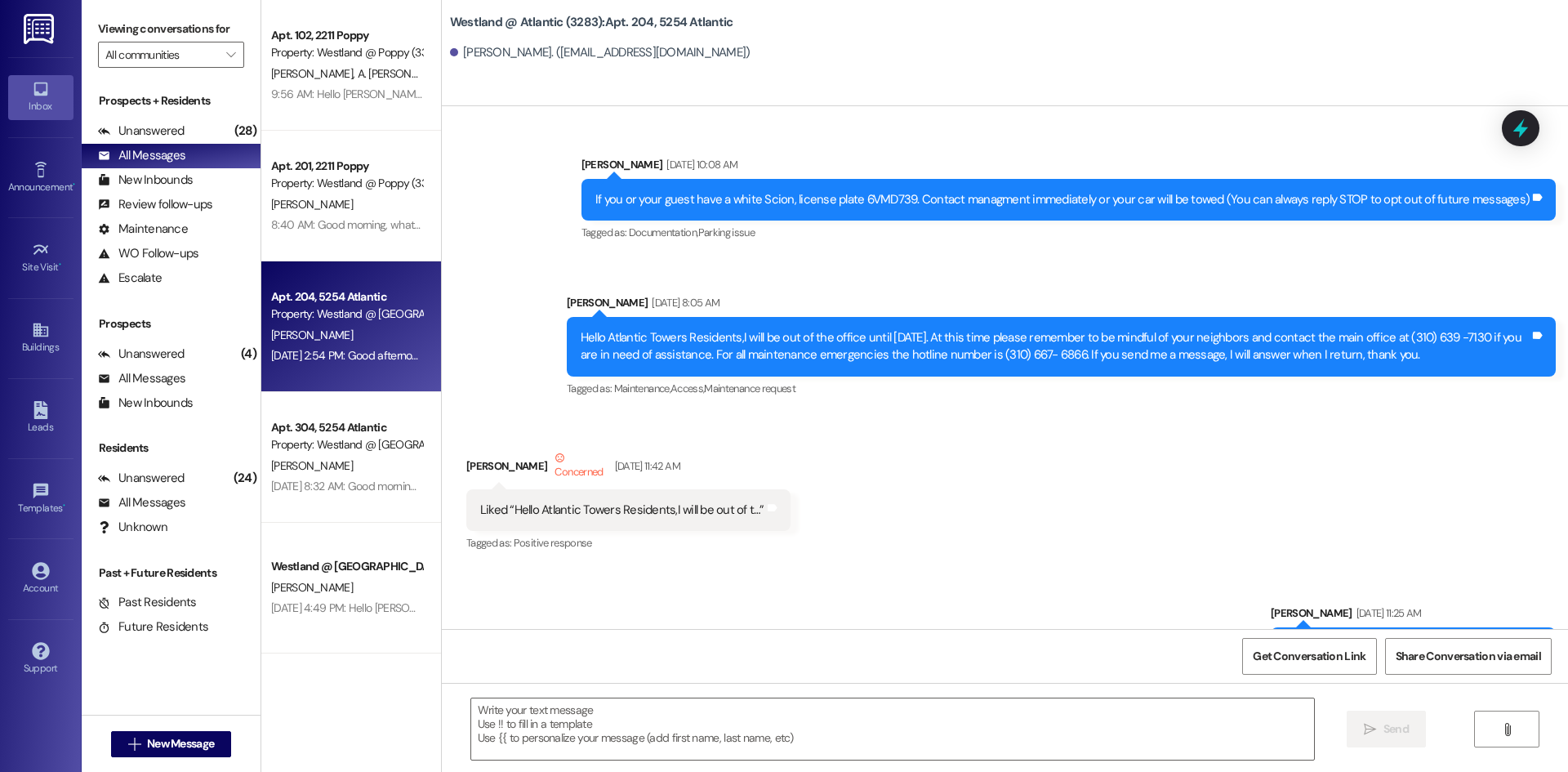
click at [357, 70] on span "A. [PERSON_NAME]" at bounding box center [406, 73] width 97 height 15
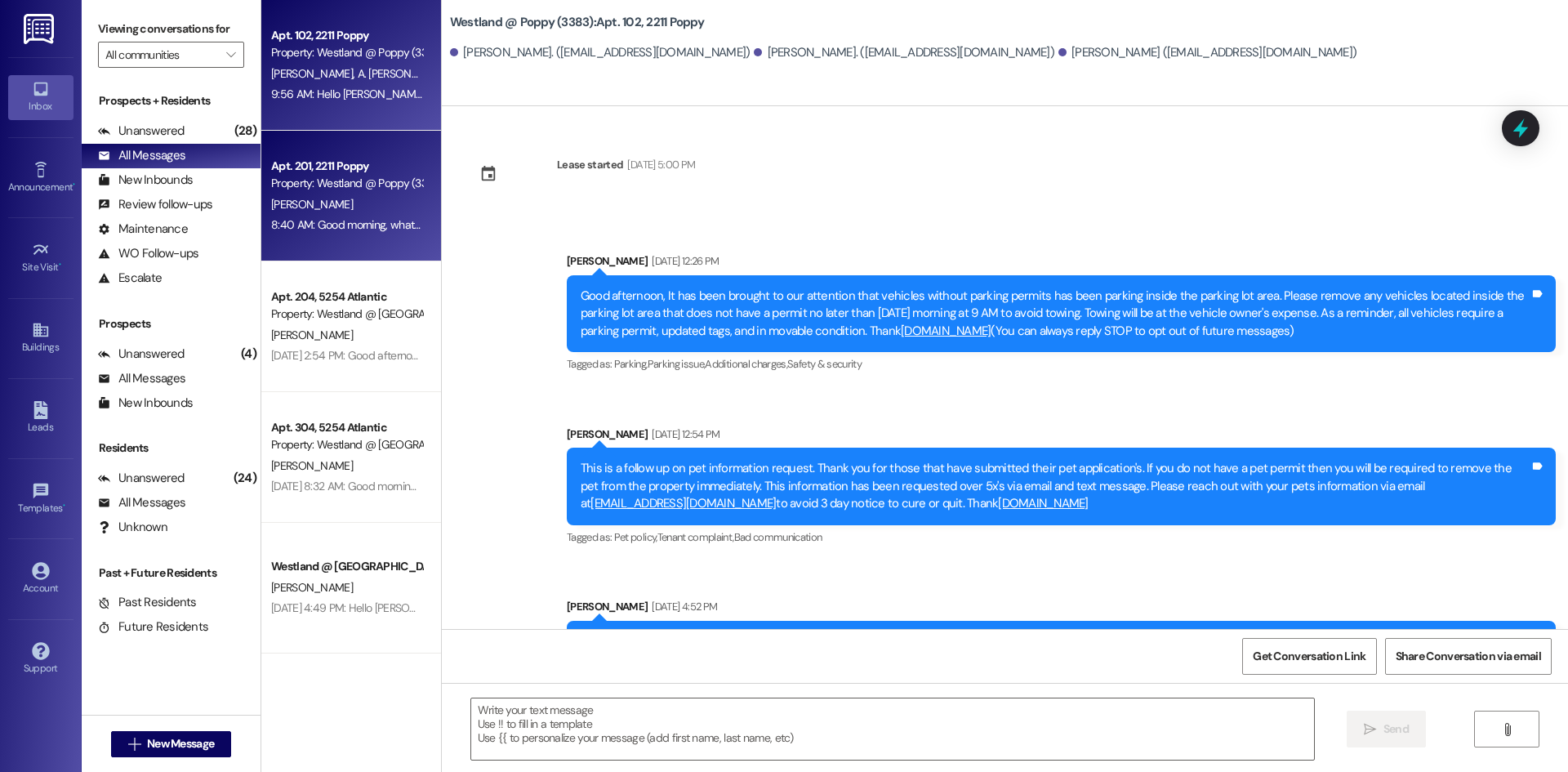
click at [341, 191] on div "Property: Westland @ Poppy (3383)" at bounding box center [347, 184] width 151 height 18
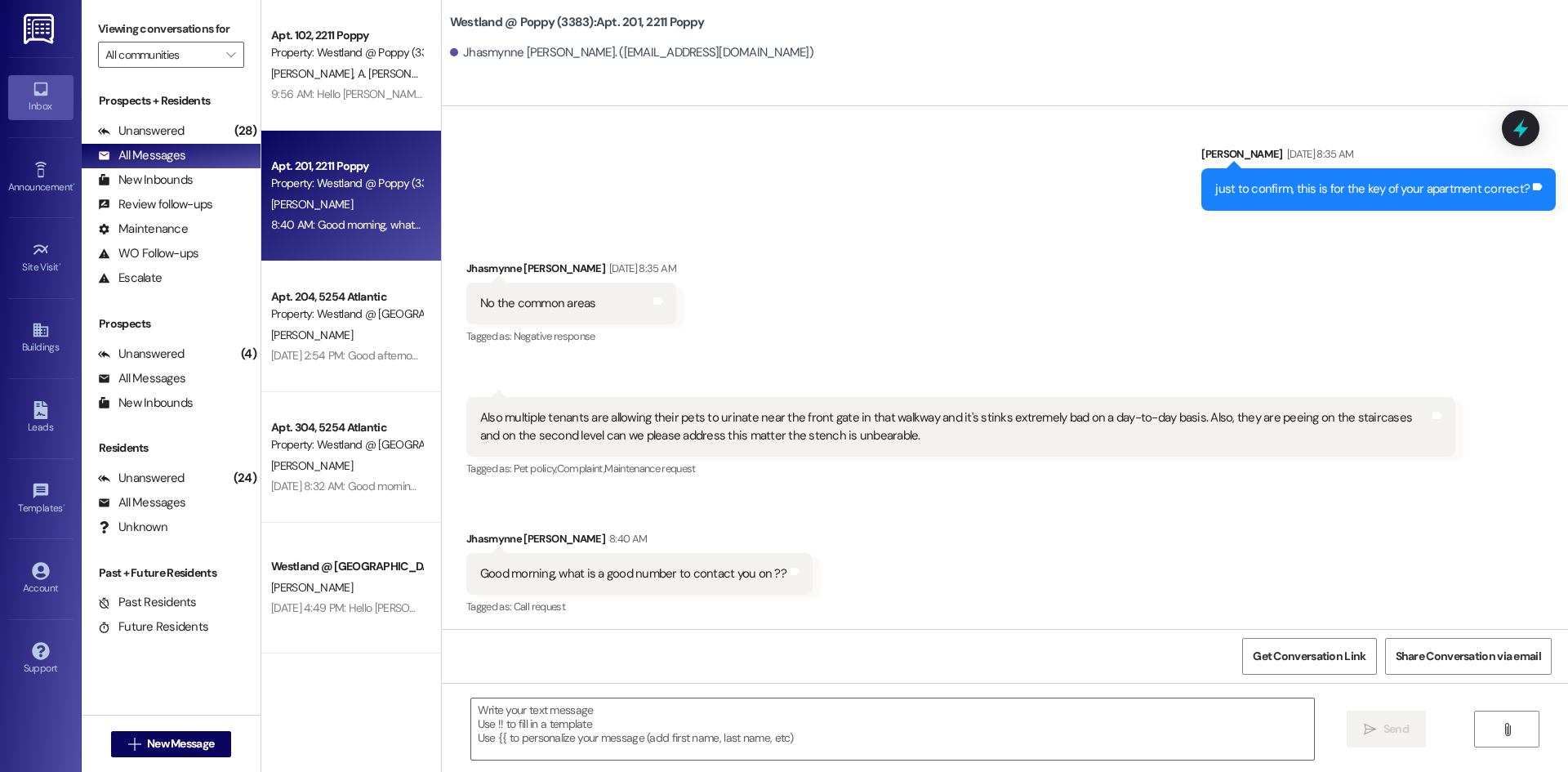
scroll to position [7434, 0]
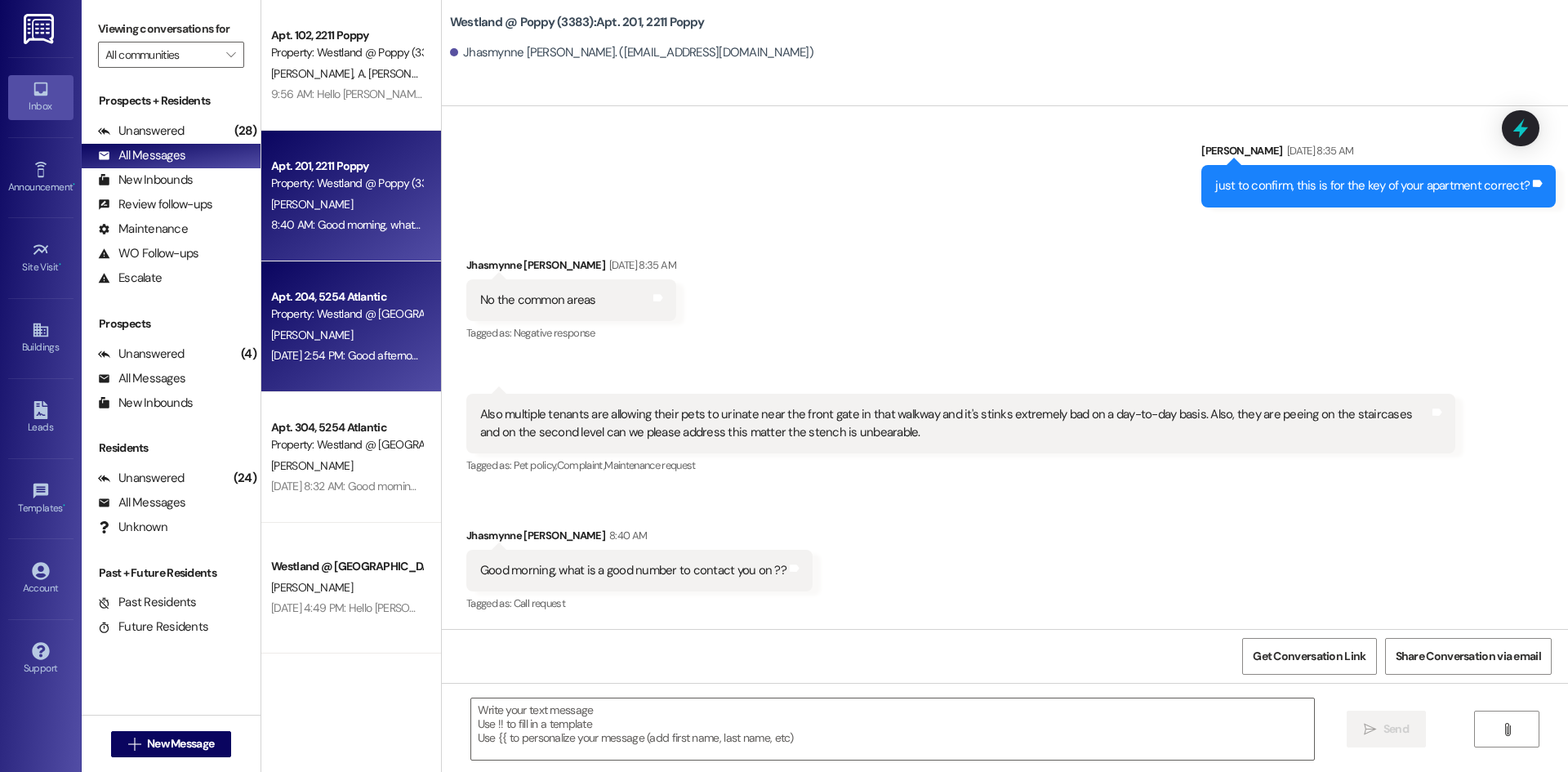
click at [345, 316] on div "Property: Westland @ [GEOGRAPHIC_DATA] (3283)" at bounding box center [347, 314] width 151 height 18
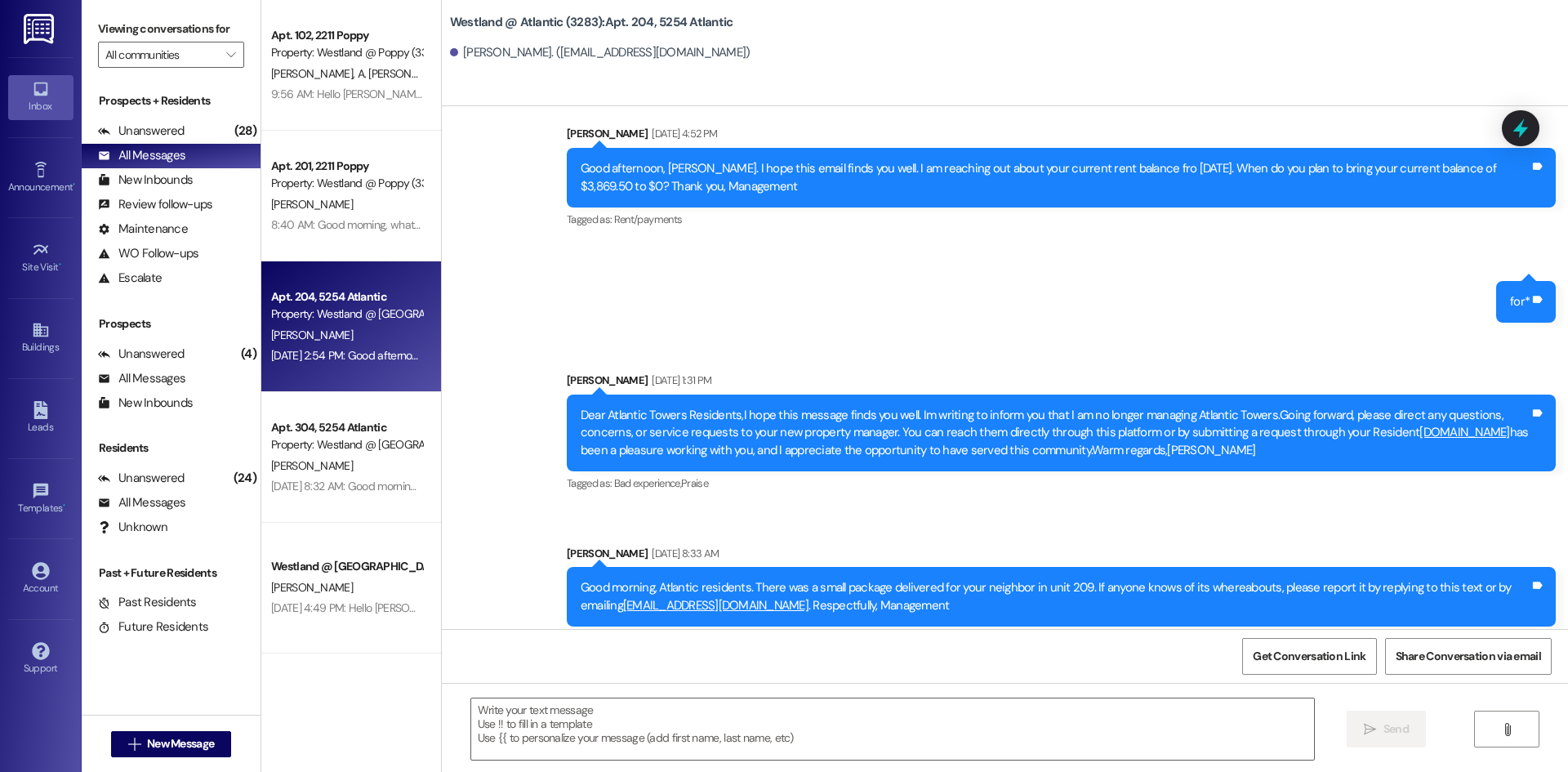
scroll to position [46699, 0]
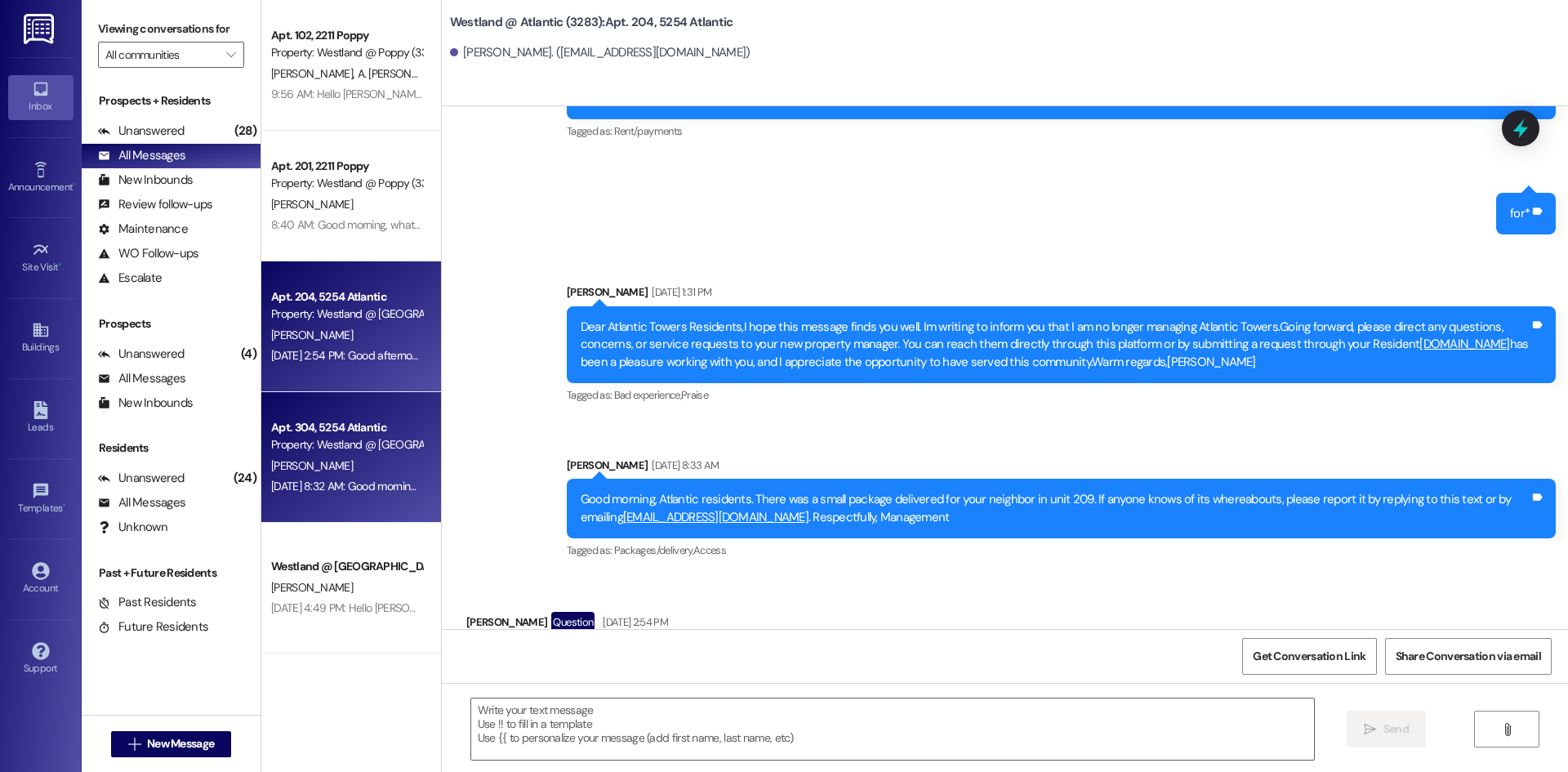
click at [358, 441] on div "Property: Westland @ [GEOGRAPHIC_DATA] (3283)" at bounding box center [347, 445] width 151 height 18
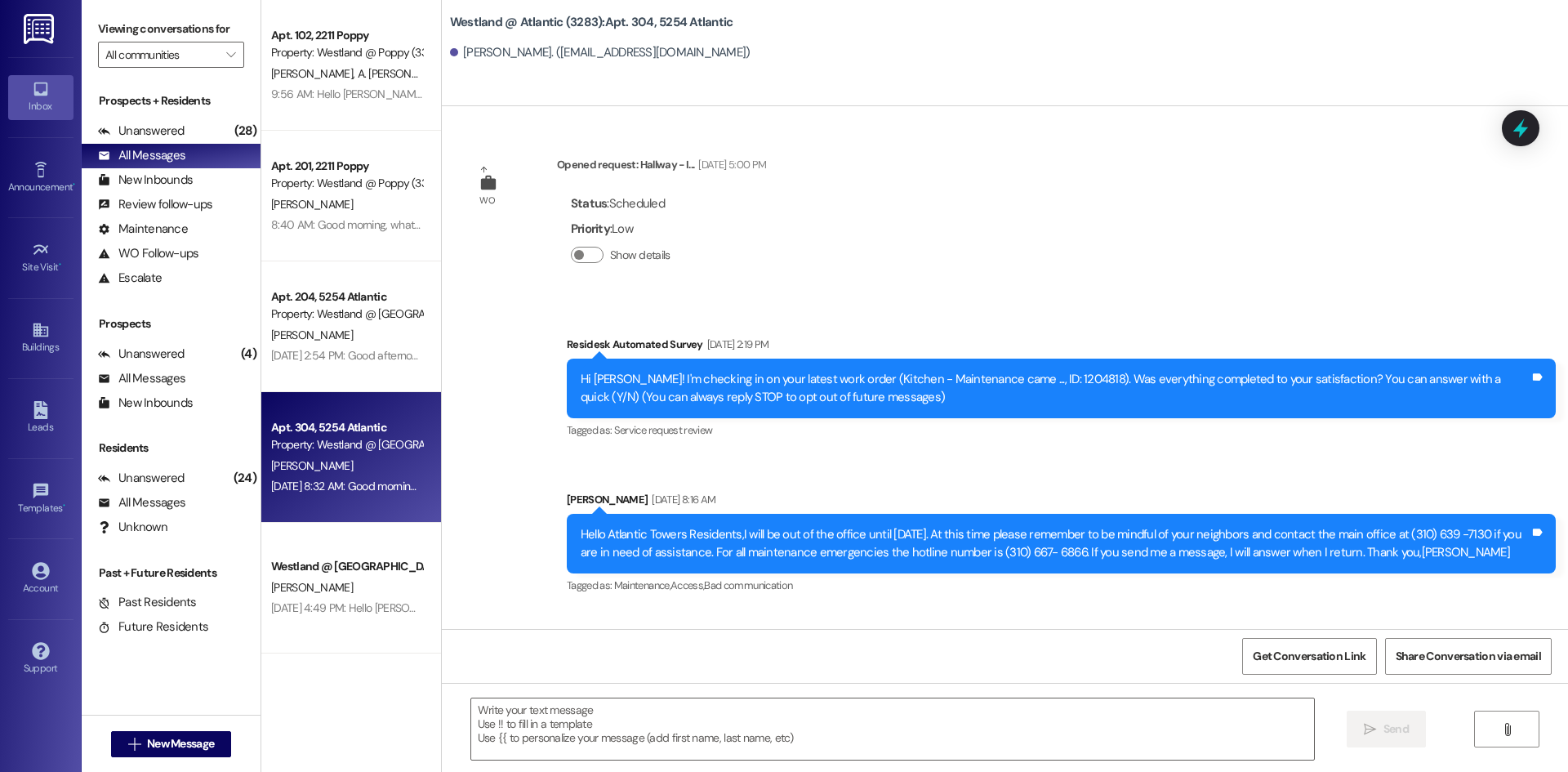
scroll to position [57024, 0]
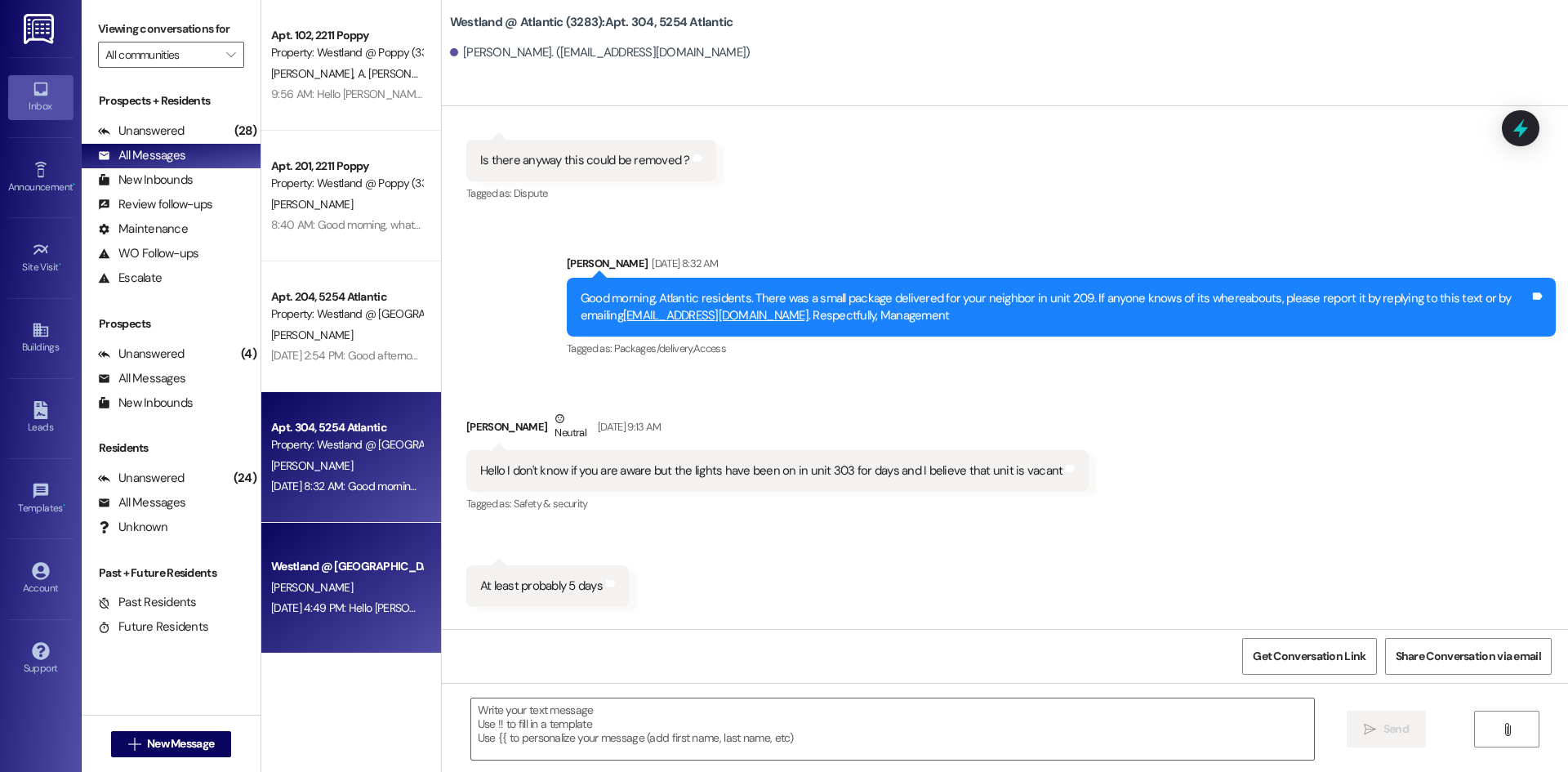
click at [331, 582] on div "[PERSON_NAME]" at bounding box center [347, 588] width 155 height 20
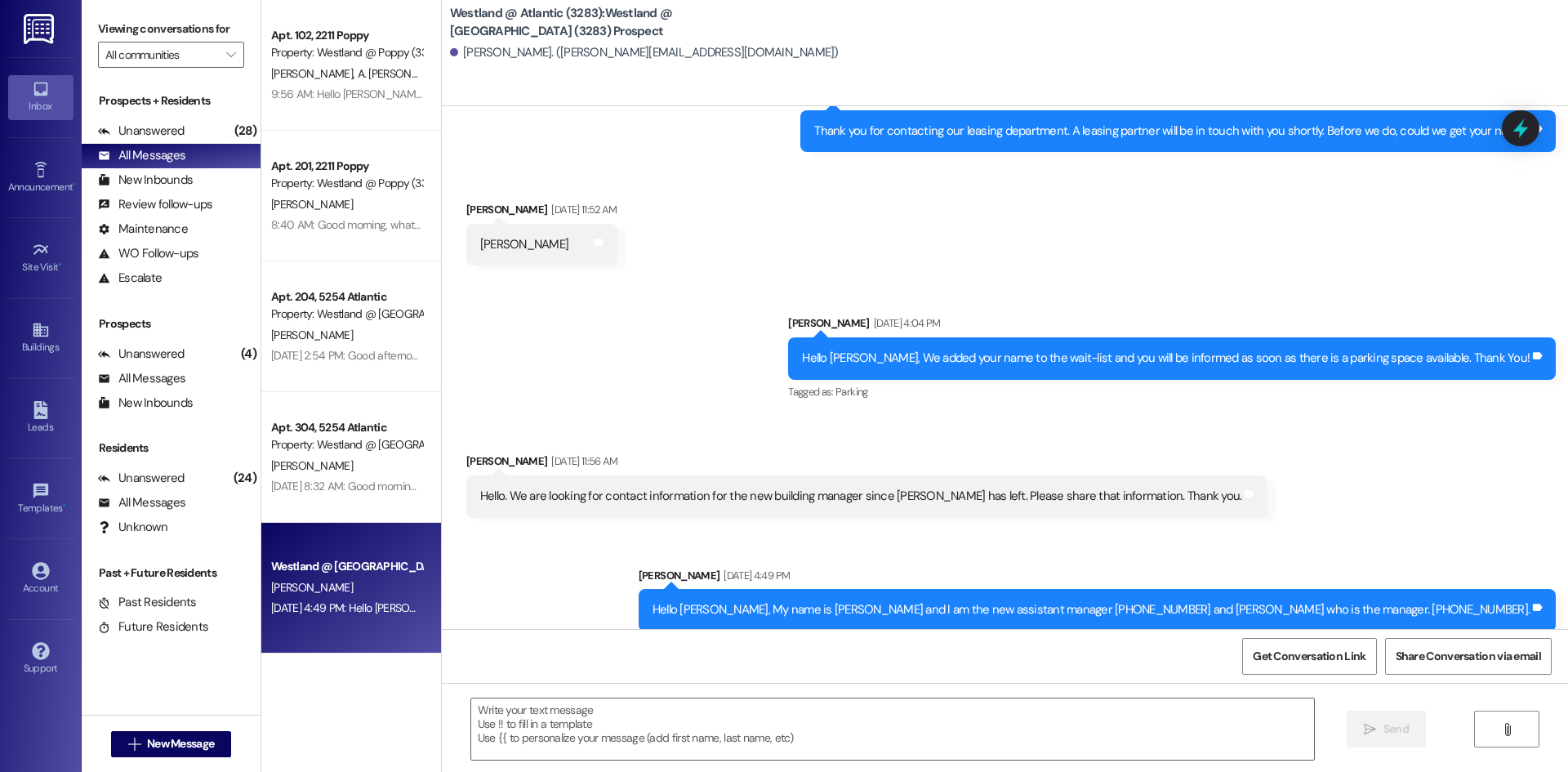
scroll to position [216, 0]
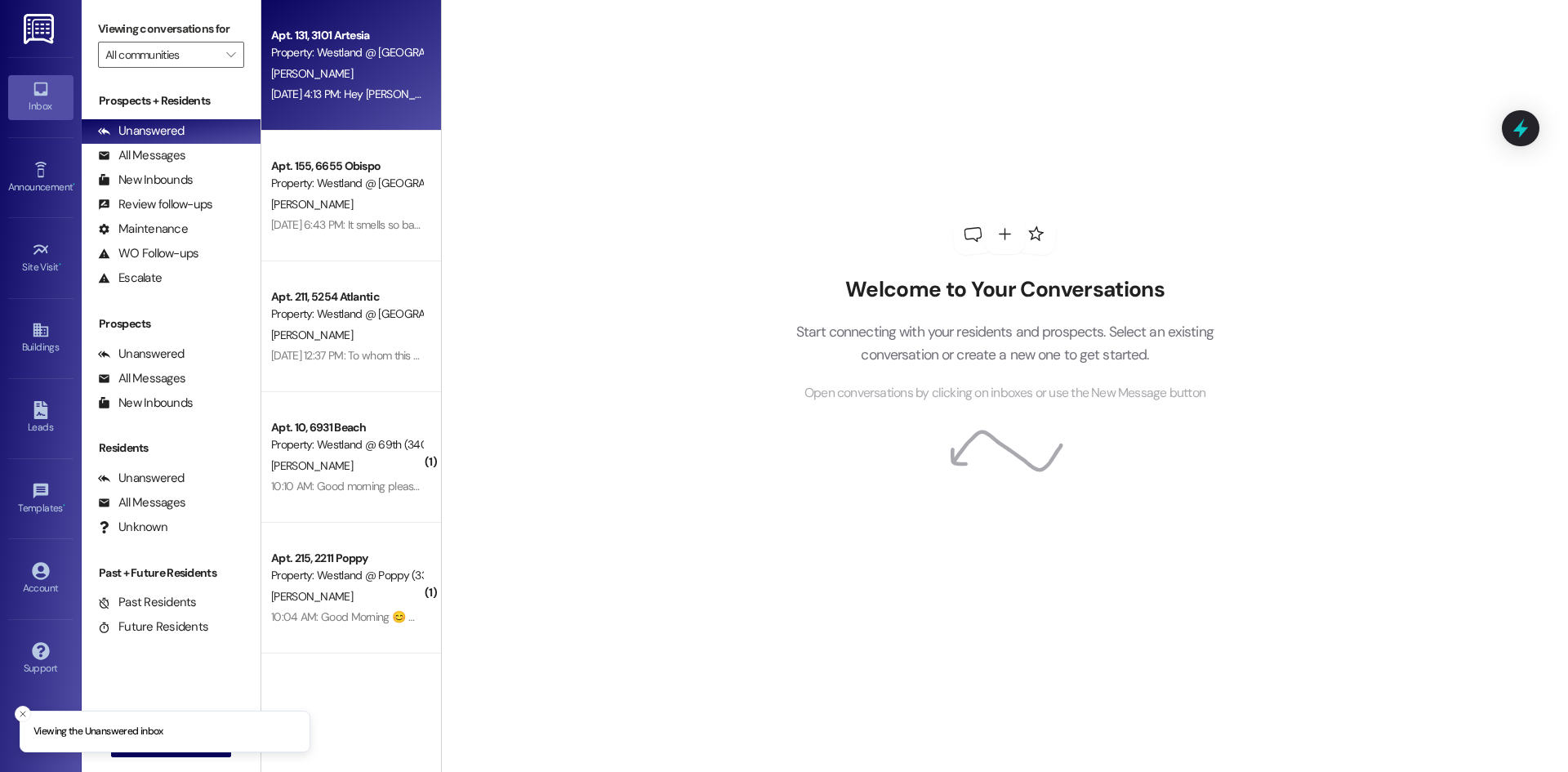
click at [363, 61] on div "Apt. 131, 3101 Artesia Property: Westland @ Artesia (3388)" at bounding box center [347, 45] width 155 height 39
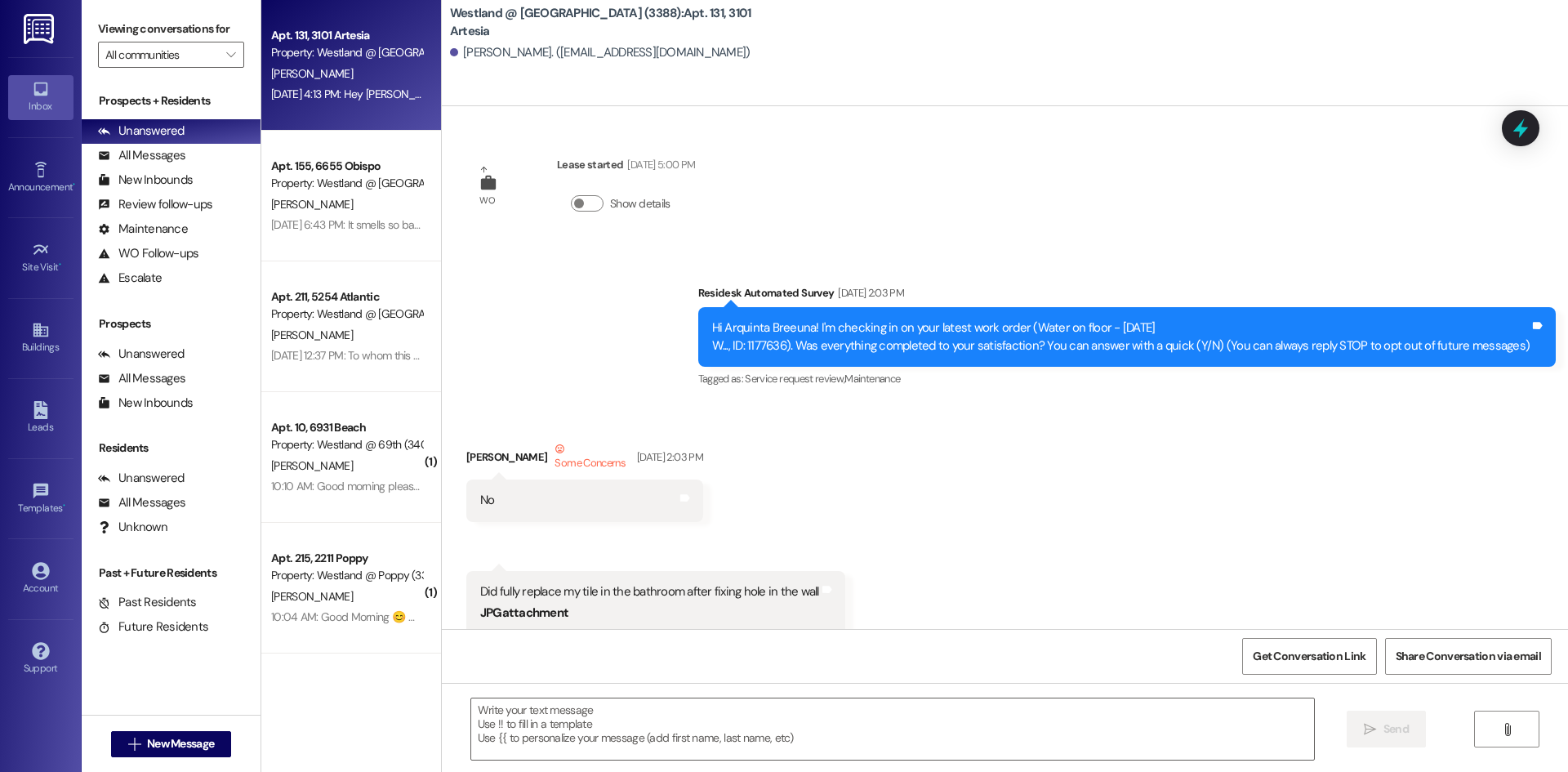
scroll to position [17490, 0]
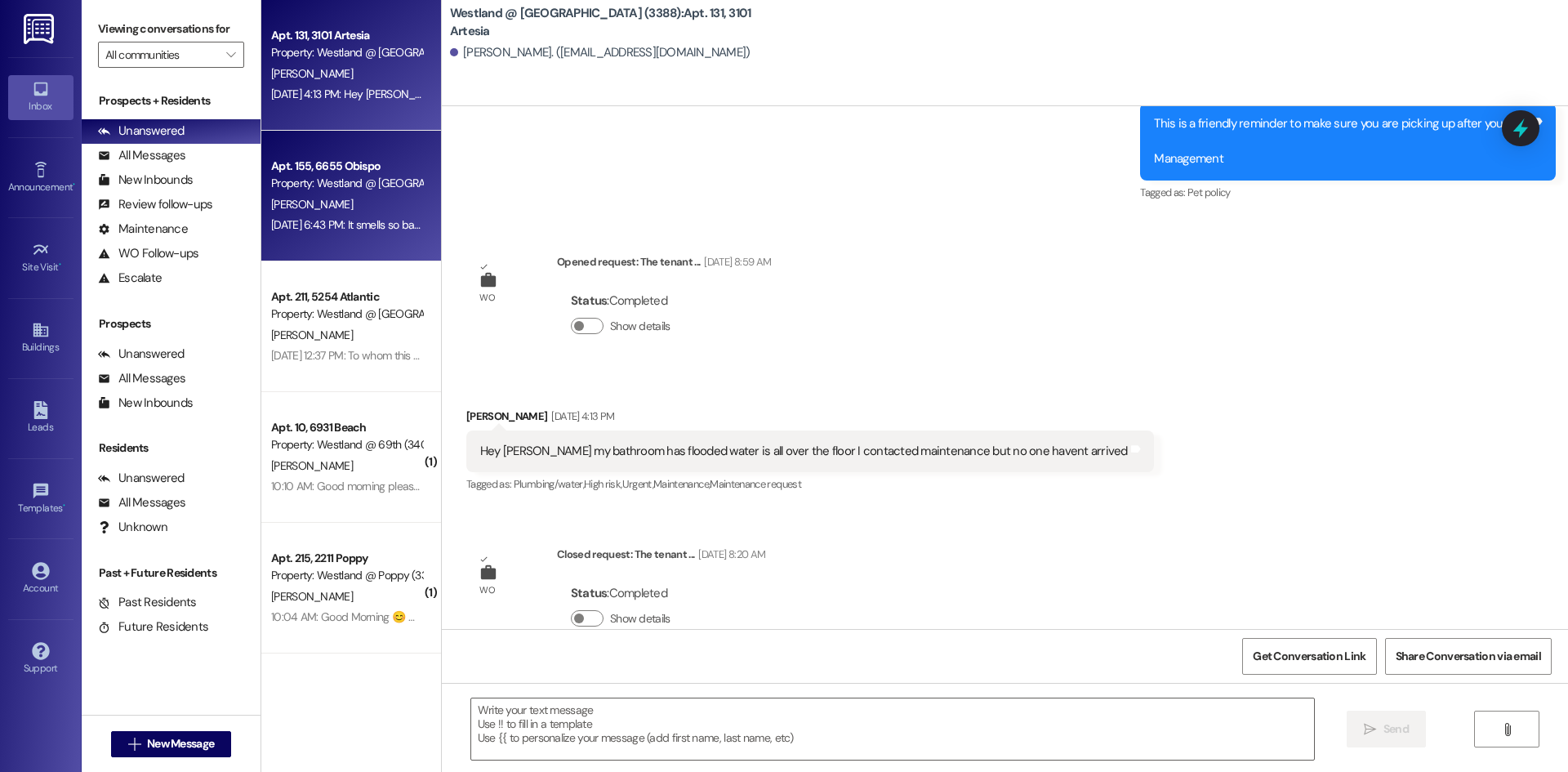
click at [380, 191] on div "Property: Westland @ [GEOGRAPHIC_DATA] (3388)" at bounding box center [347, 184] width 151 height 18
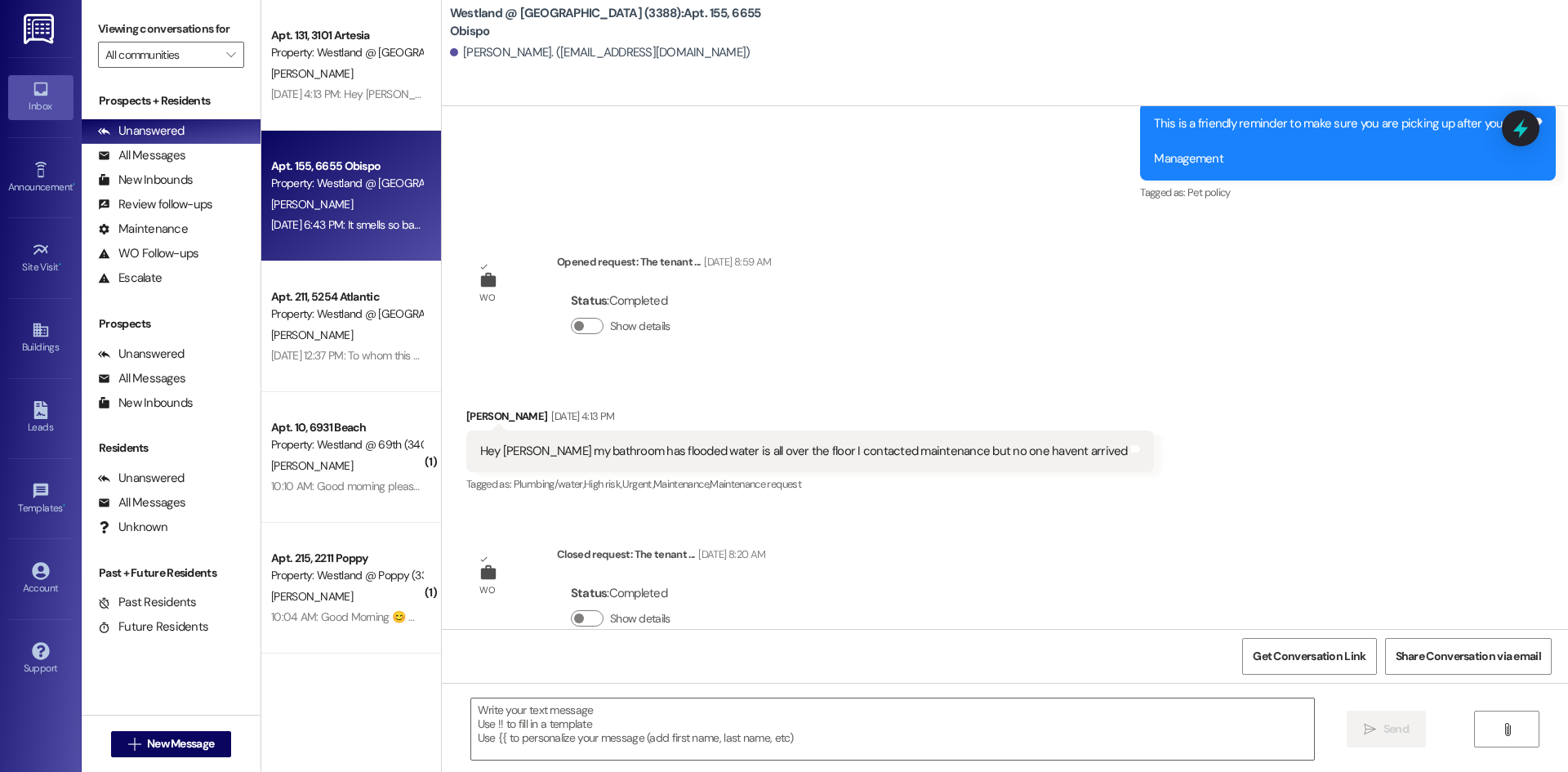
scroll to position [639, 0]
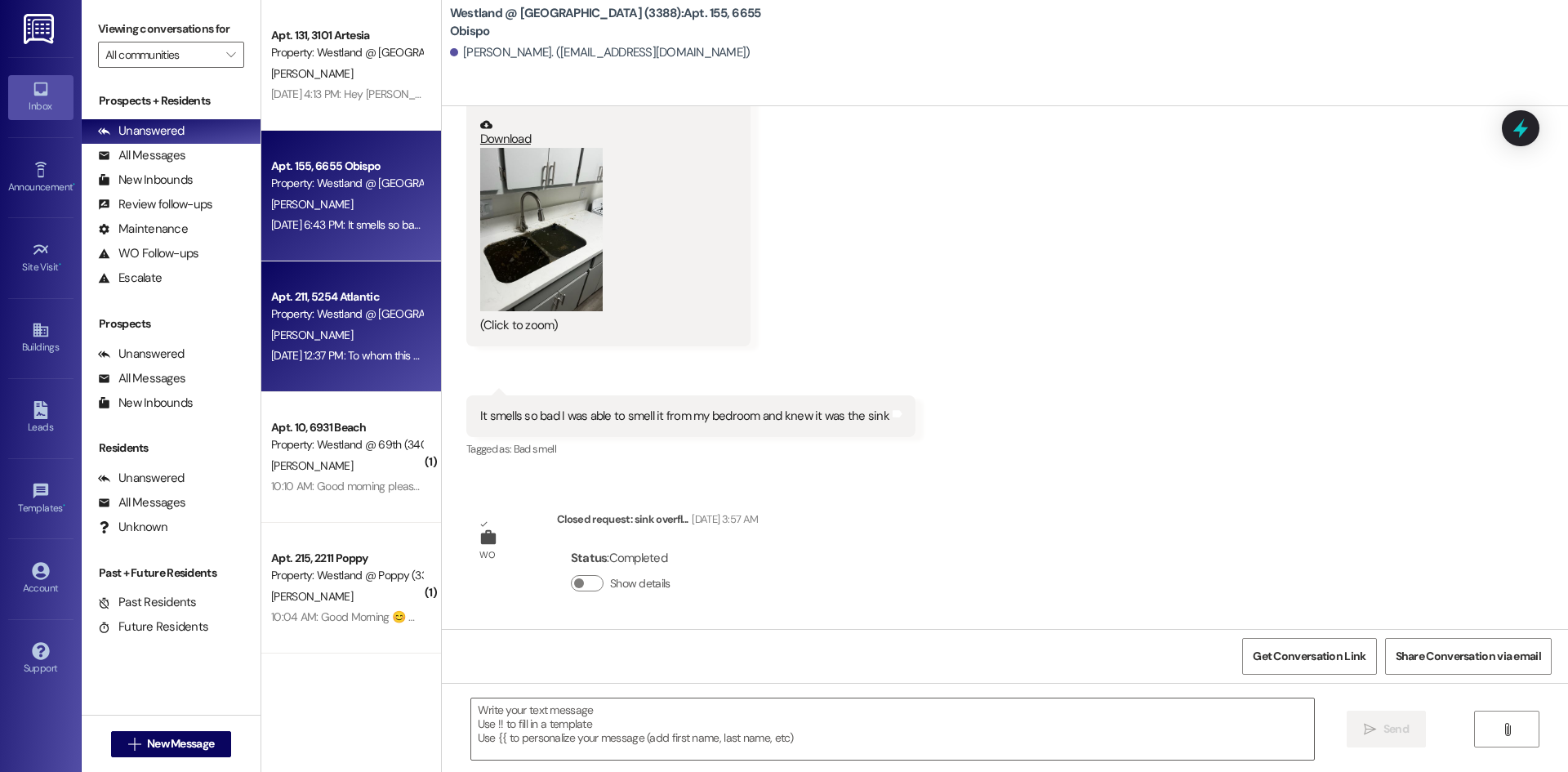
click at [363, 301] on div "Apt. 211, 5254 Atlantic" at bounding box center [347, 297] width 151 height 18
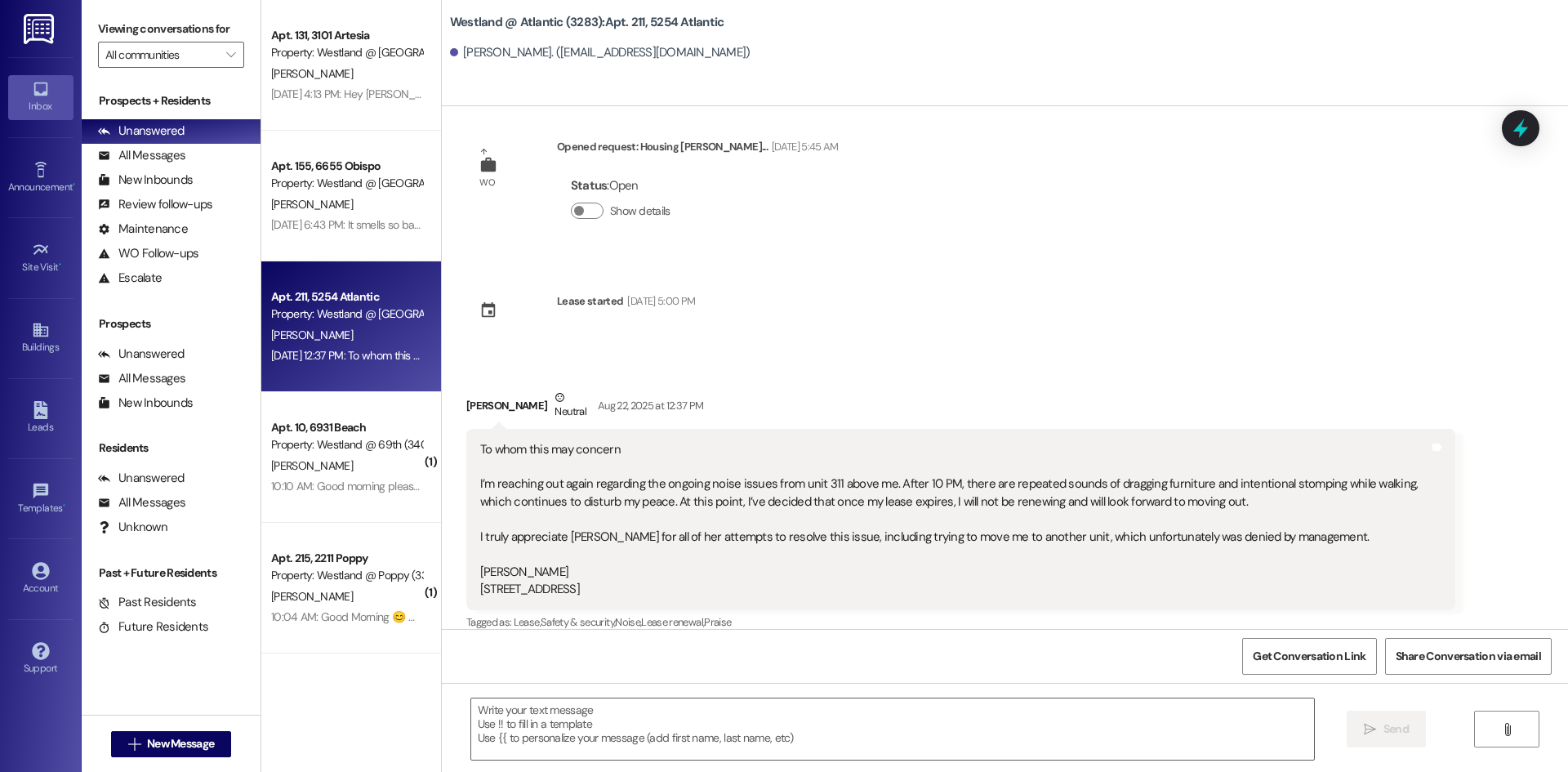
scroll to position [37, 0]
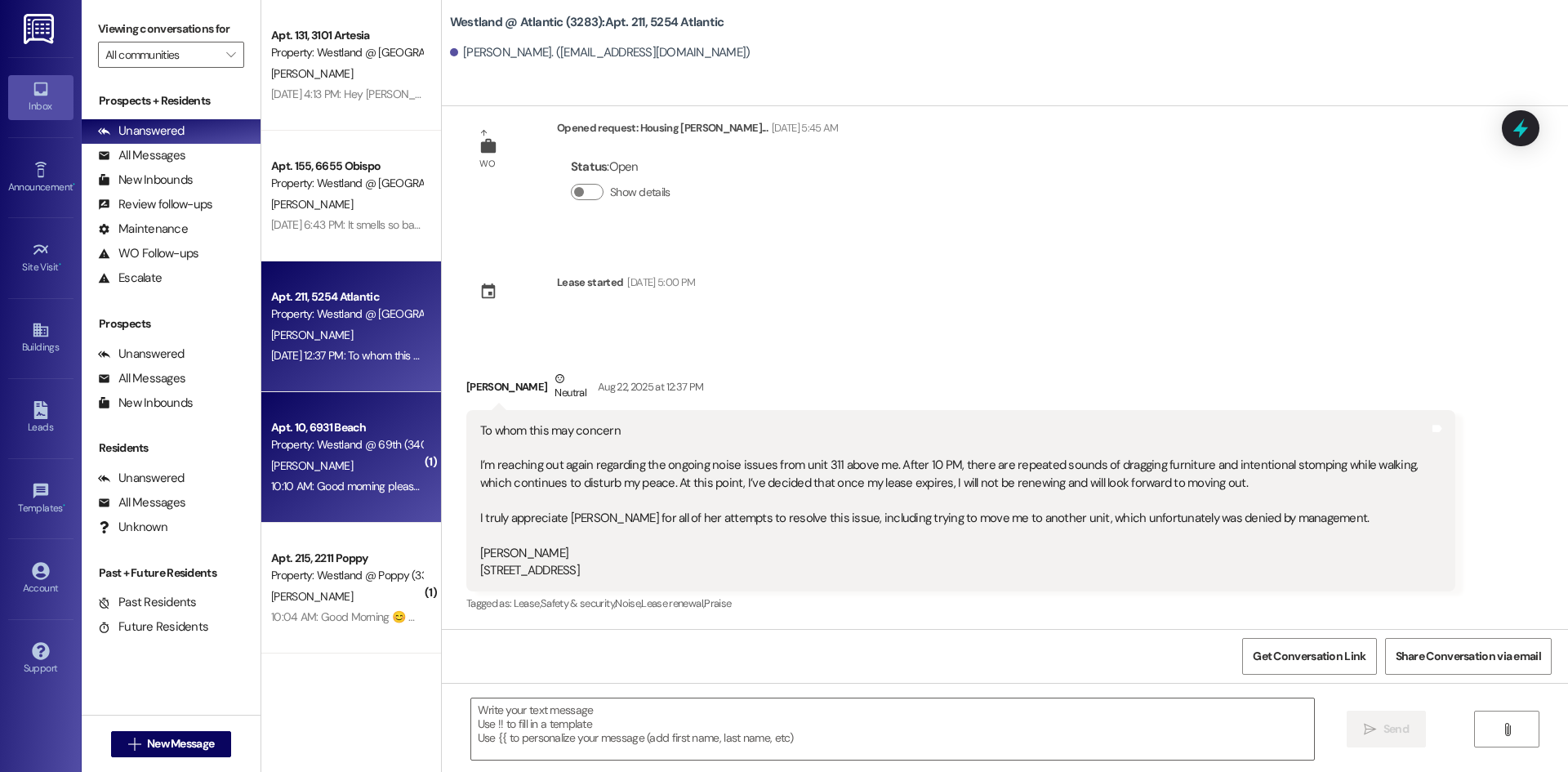
click at [334, 461] on div "L. Carballo" at bounding box center [347, 465] width 155 height 20
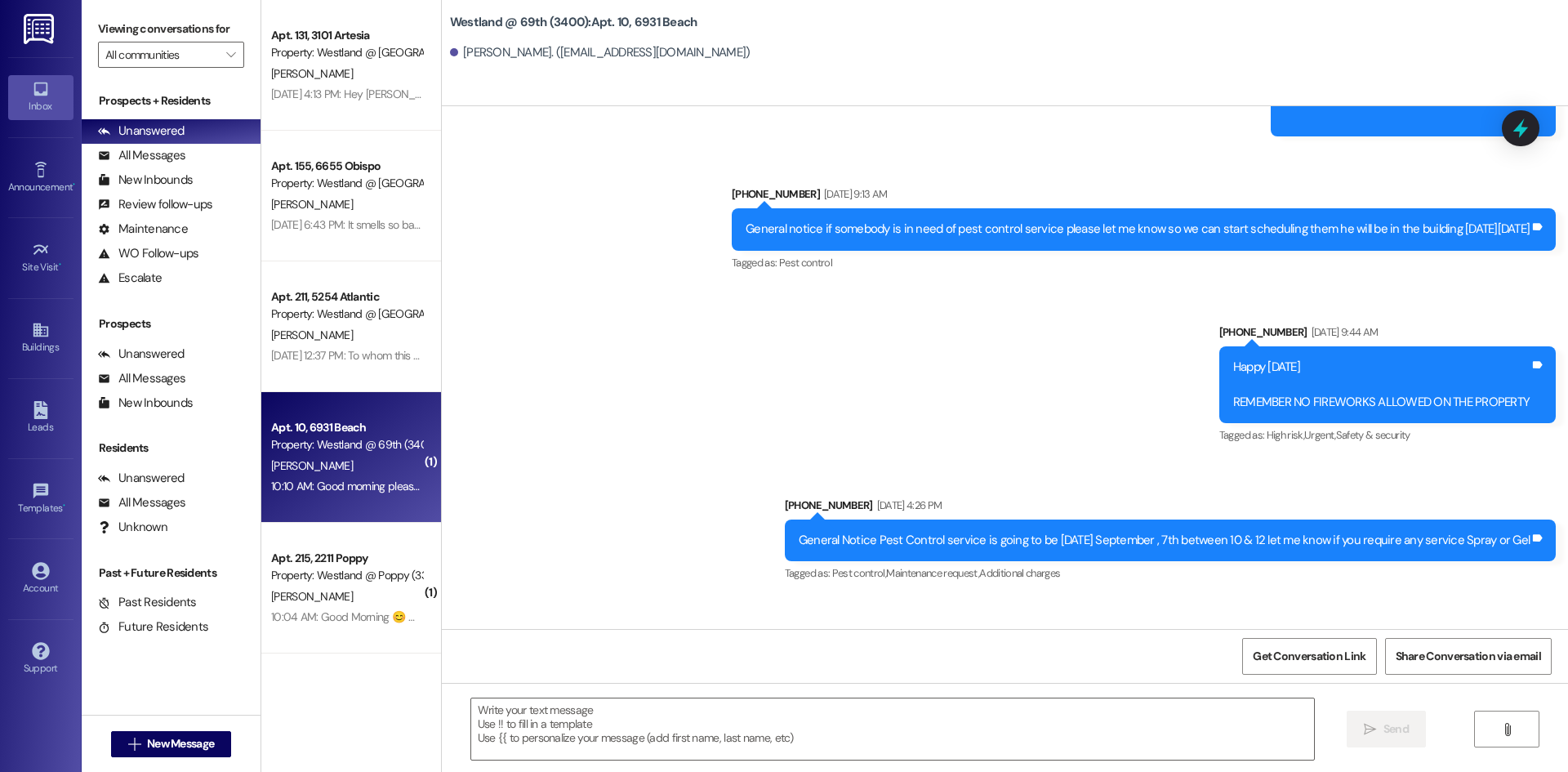
scroll to position [5803, 0]
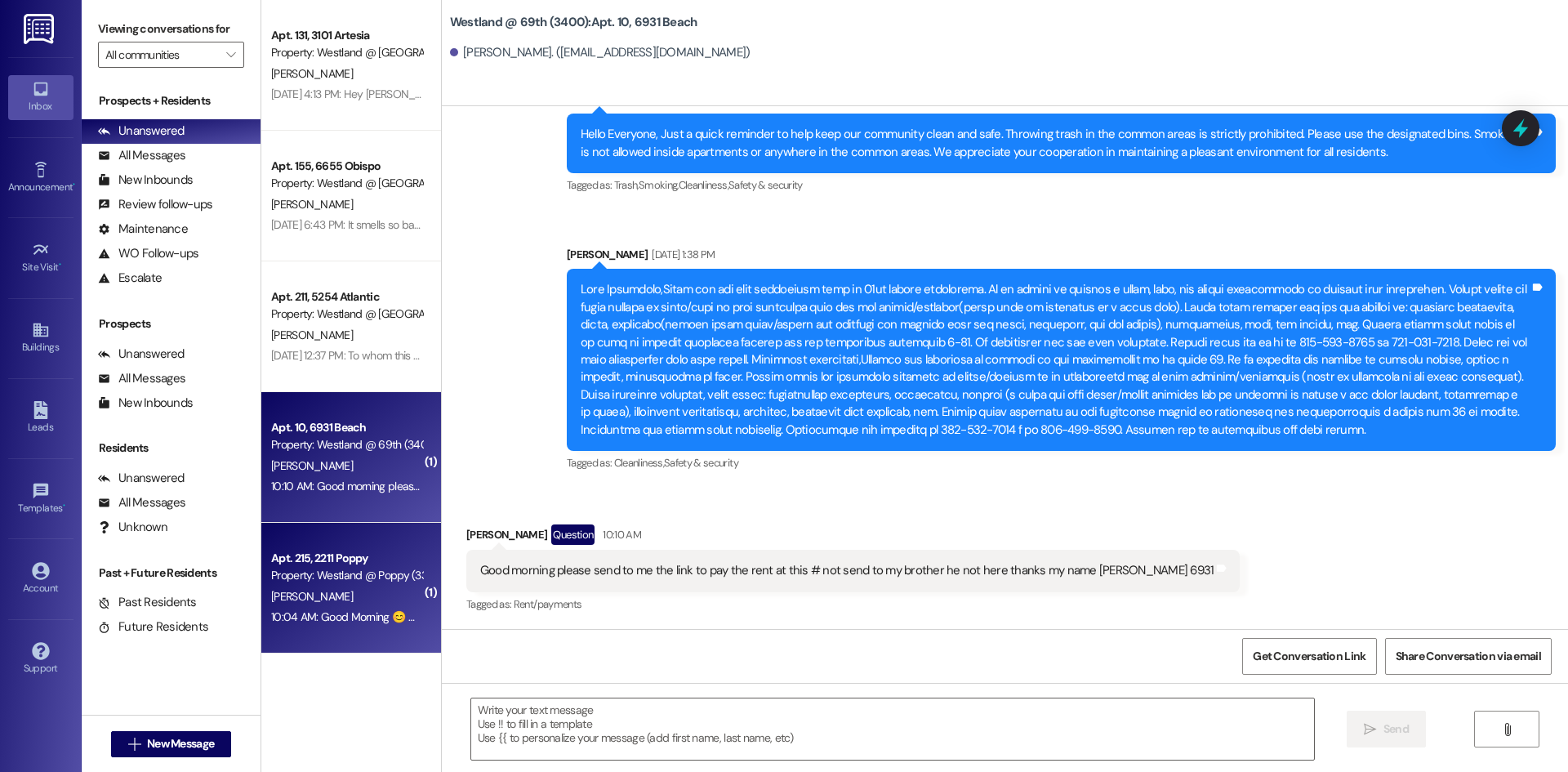
click at [333, 602] on div "[PERSON_NAME]" at bounding box center [347, 596] width 155 height 20
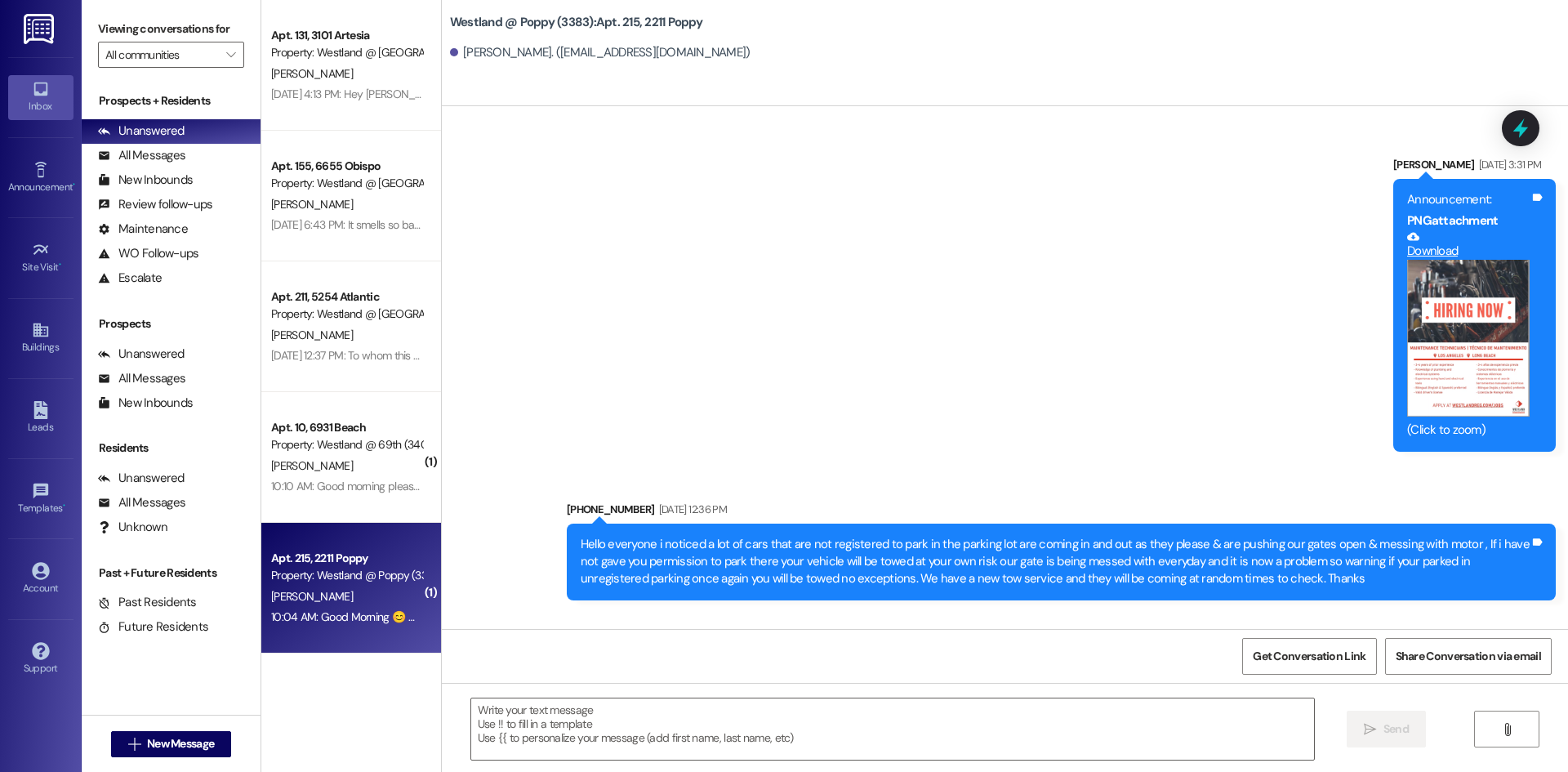
scroll to position [26700, 0]
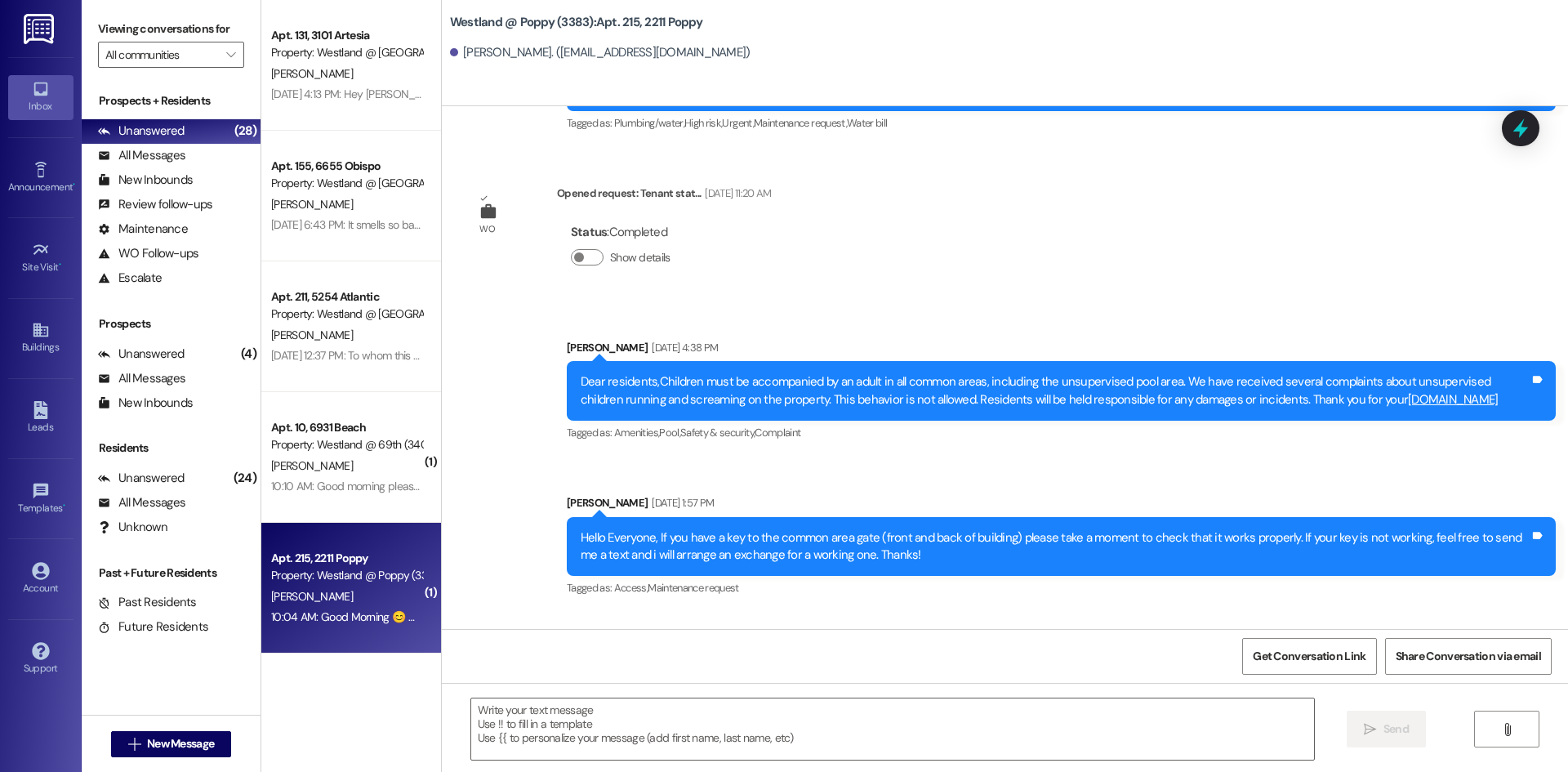
click at [683, 482] on div "Announcement, sent via SMS Dina Garcia Aug 13, 2025 at 1:57 PM Hello Everyone, …" at bounding box center [1061, 547] width 1013 height 131
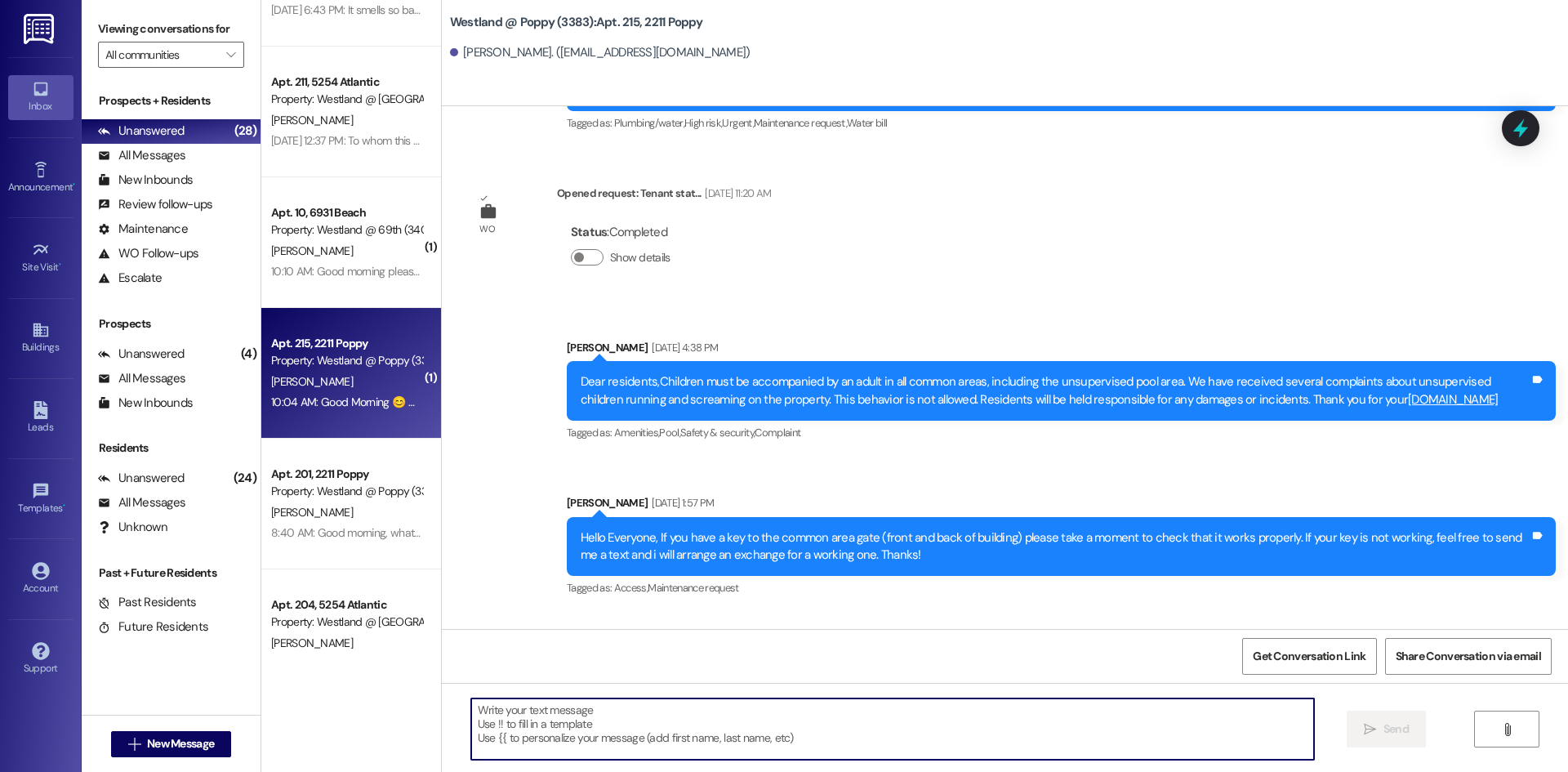
click at [497, 712] on textarea at bounding box center [893, 729] width 843 height 61
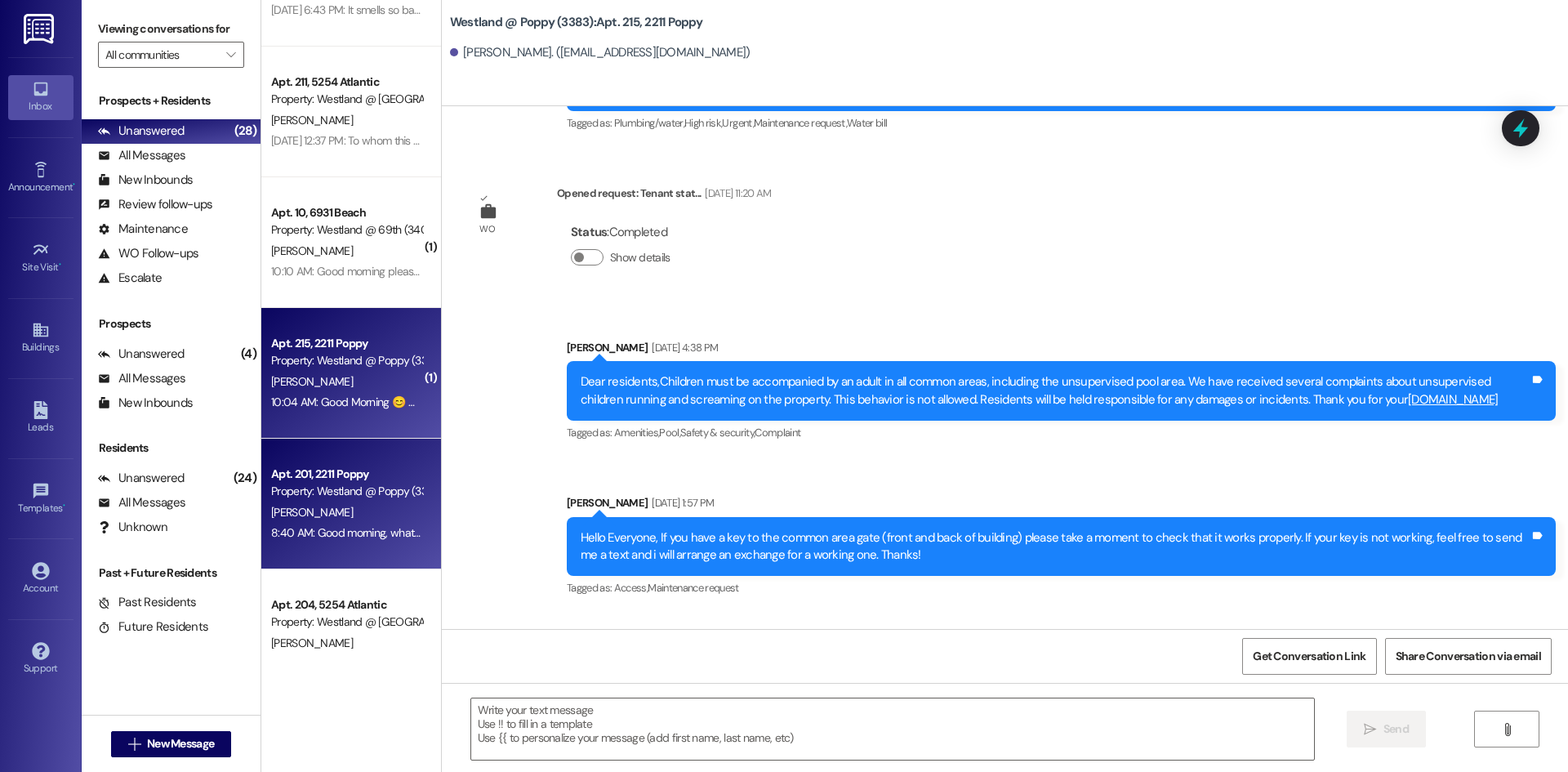
click at [376, 509] on div "[PERSON_NAME]" at bounding box center [347, 512] width 155 height 20
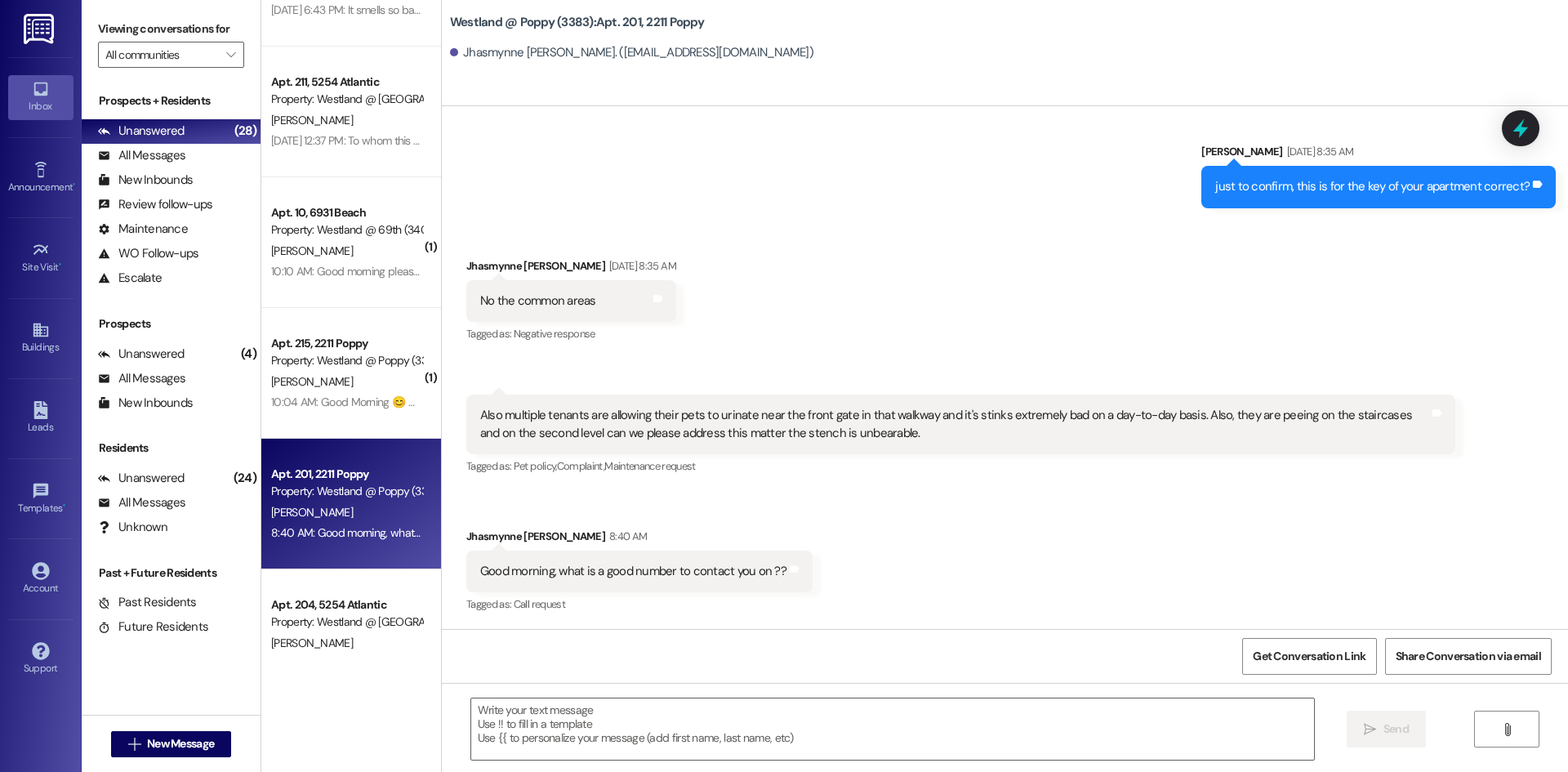
scroll to position [7434, 0]
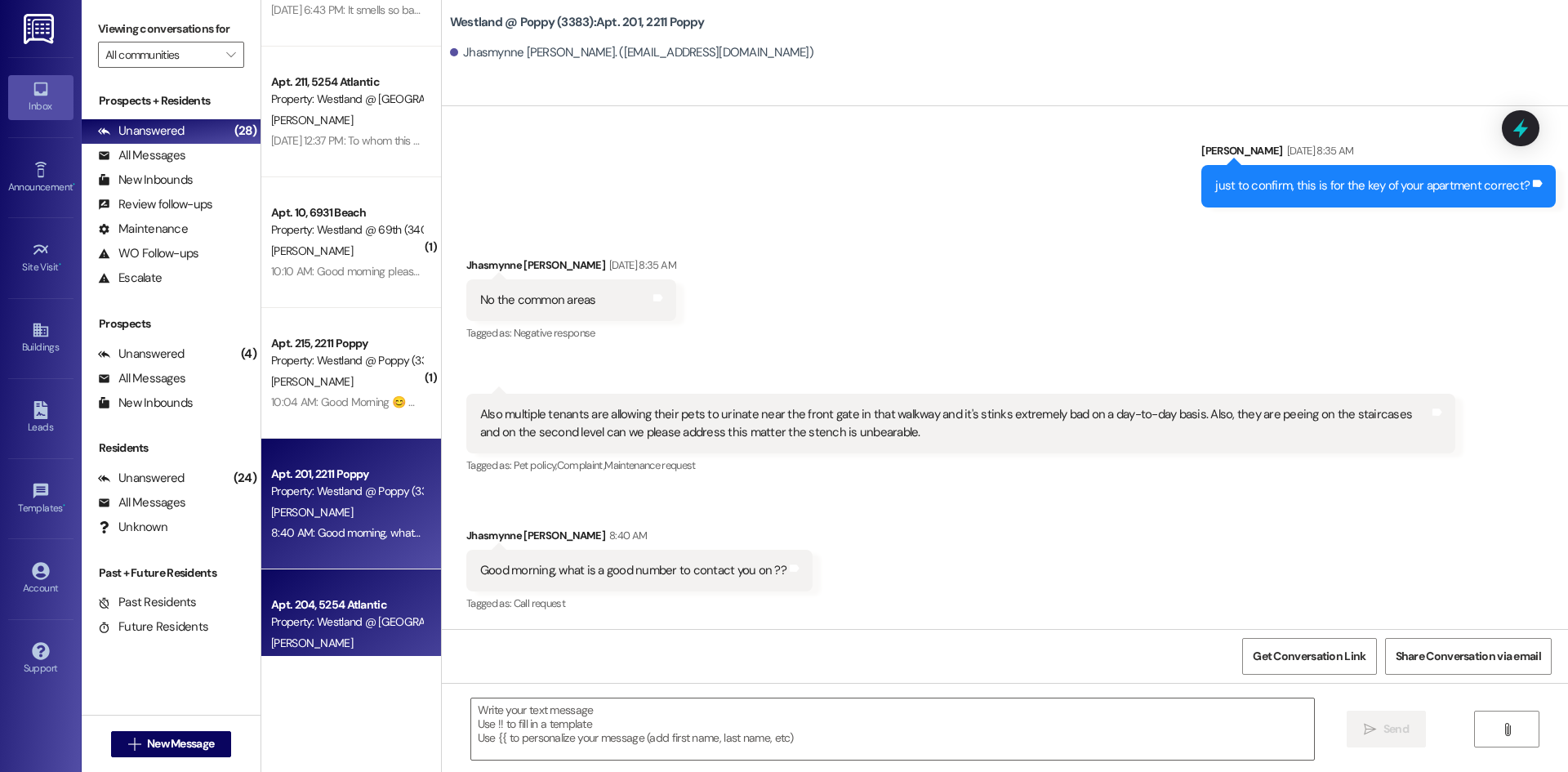
click at [356, 580] on div "Apt. 204, 5254 Atlantic Property: Westland @ Atlantic (3283) J. Hogans Aug 26, …" at bounding box center [351, 634] width 180 height 131
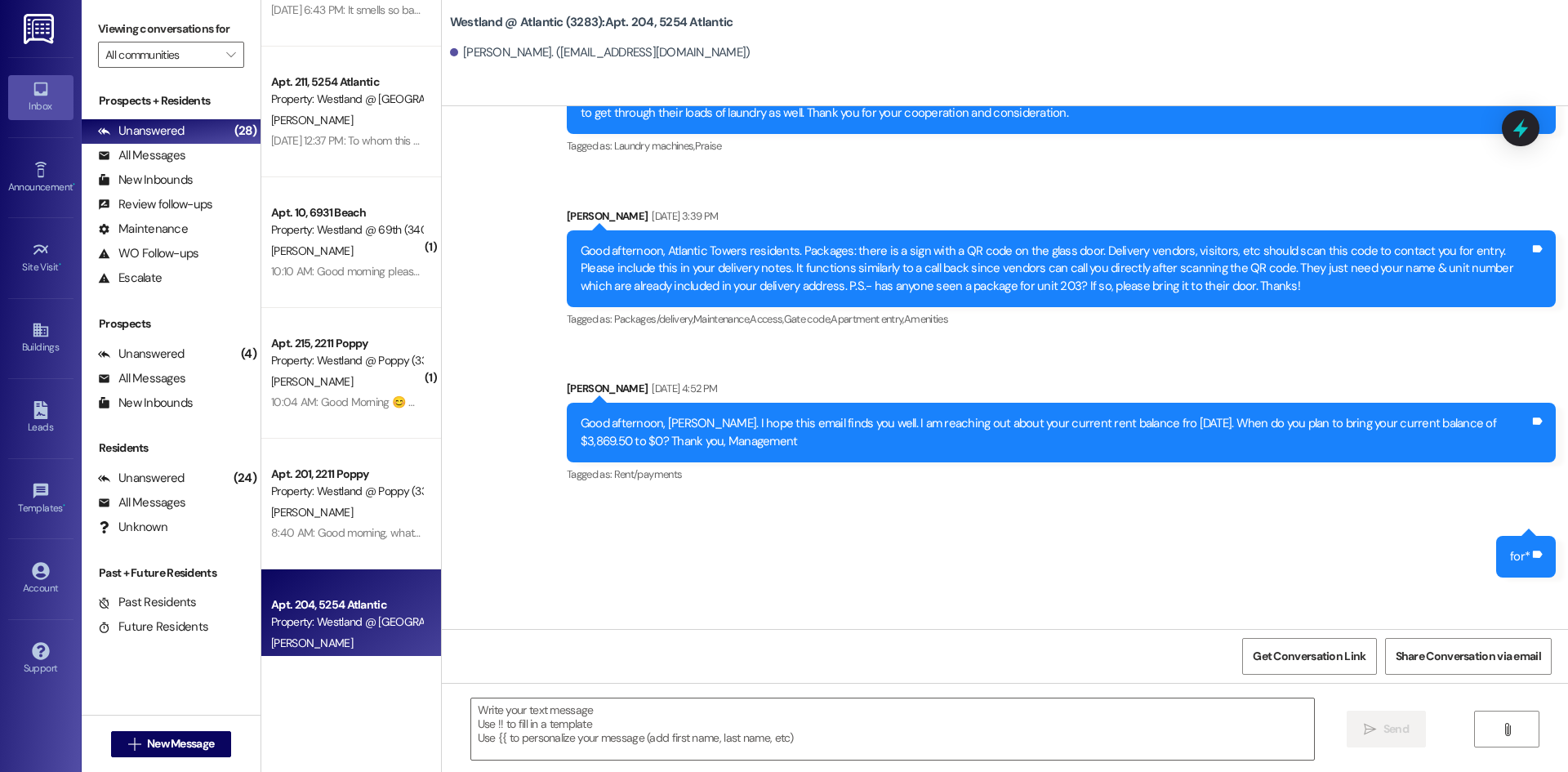
scroll to position [46699, 0]
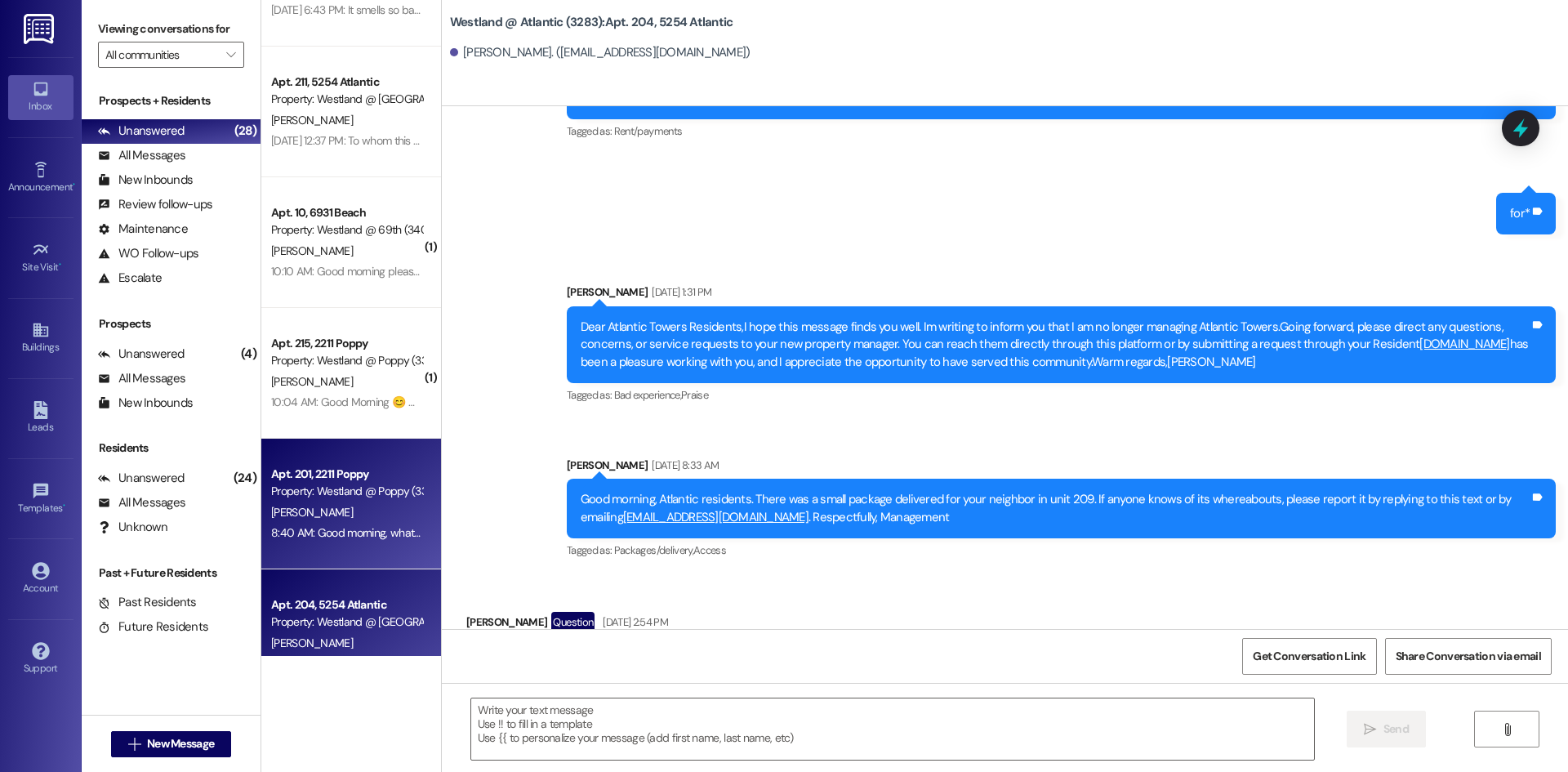
click at [367, 527] on div "8:40 AM: Good morning, what is a good number to contact you on ?? 8:40 AM: Good…" at bounding box center [435, 532] width 328 height 15
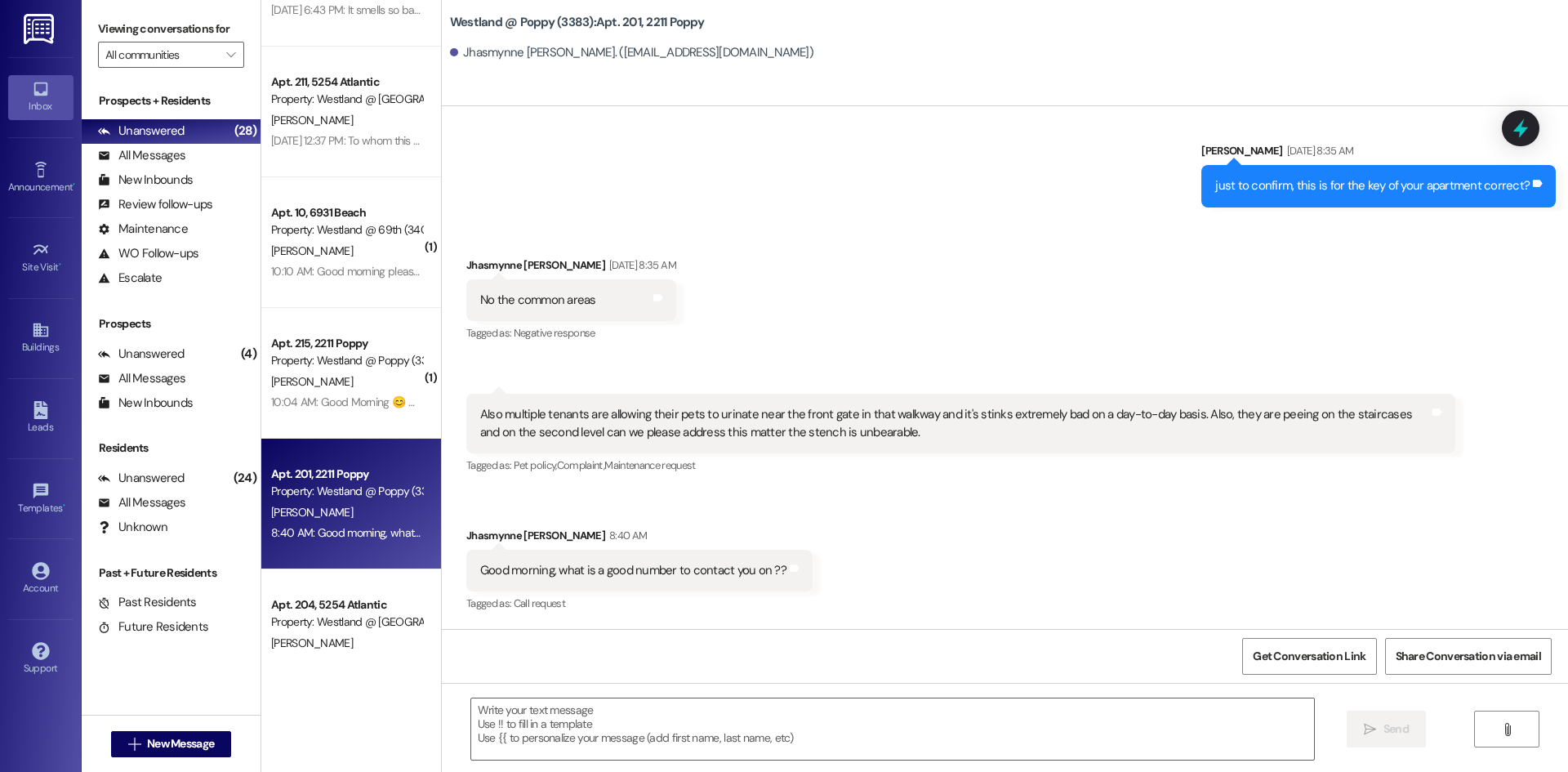
scroll to position [7434, 0]
